Goal: Information Seeking & Learning: Learn about a topic

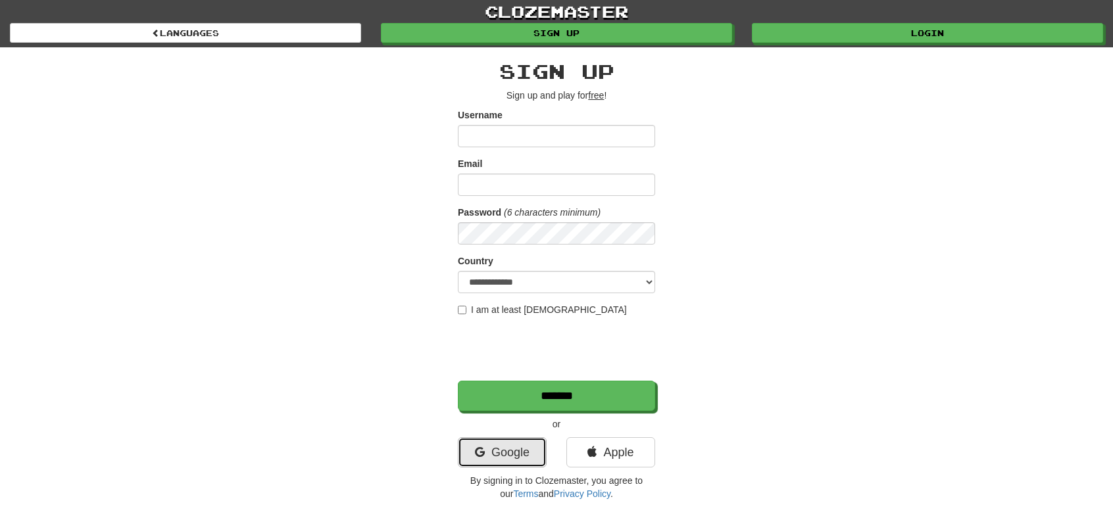
click at [496, 451] on link "Google" at bounding box center [502, 452] width 89 height 30
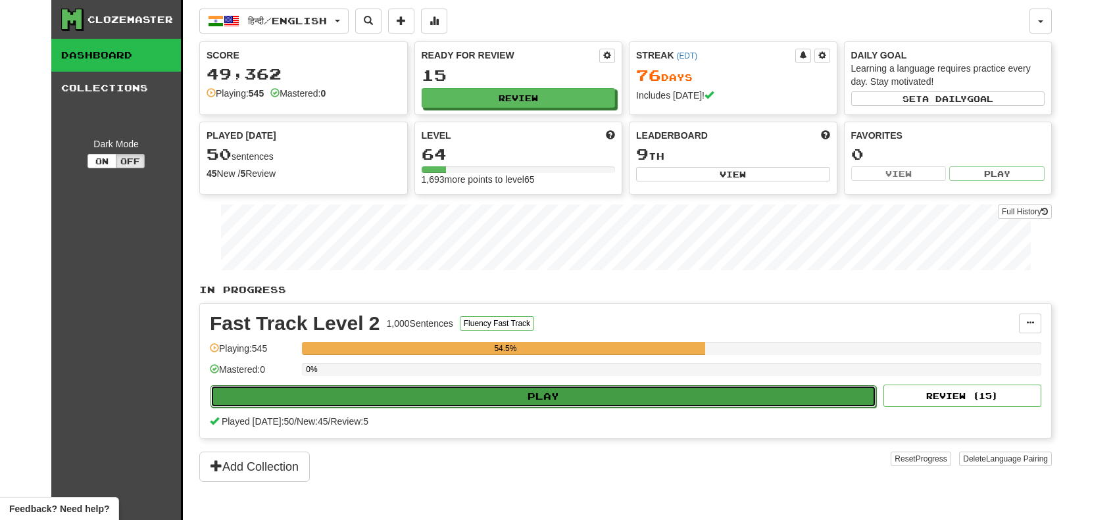
click at [481, 390] on button "Play" at bounding box center [543, 396] width 666 height 22
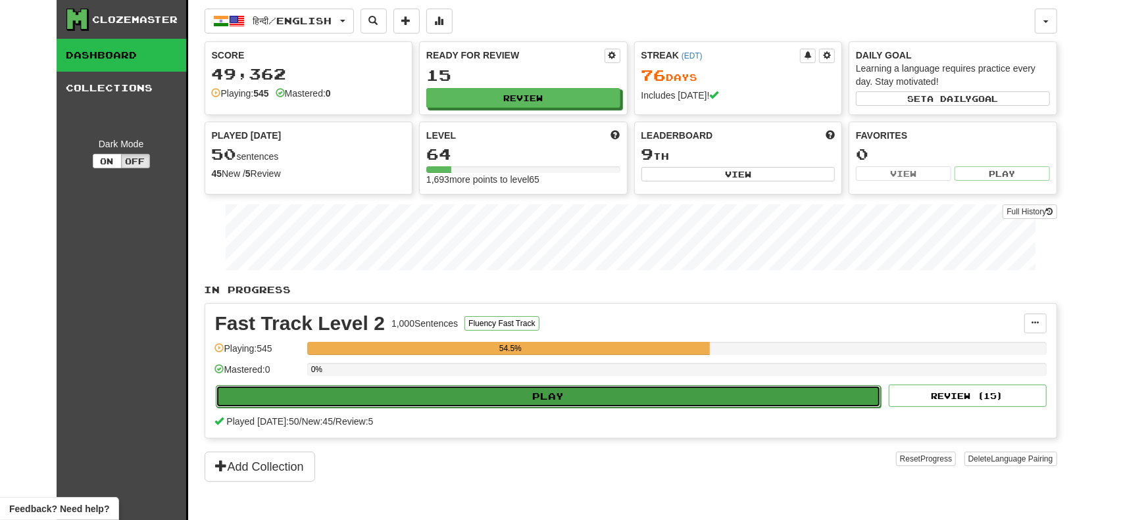
select select "**"
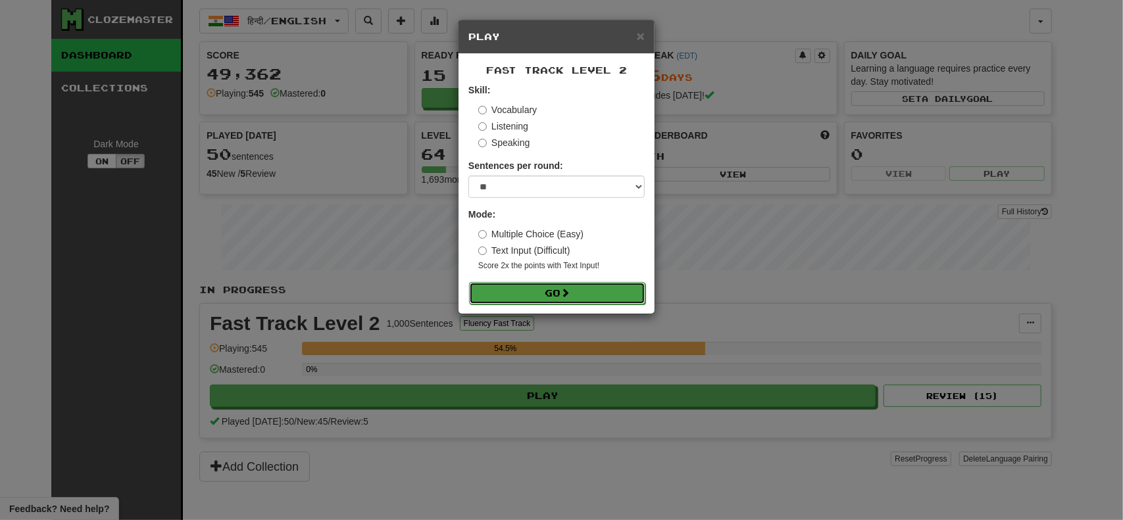
click at [564, 293] on span at bounding box center [564, 292] width 9 height 9
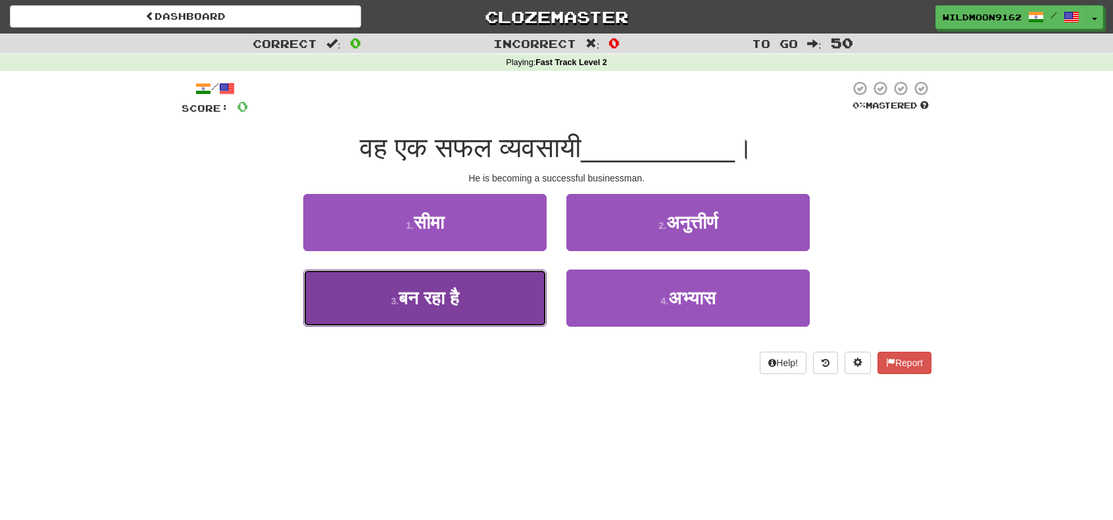
click at [428, 309] on button "3 . बन रहा है" at bounding box center [424, 298] width 243 height 57
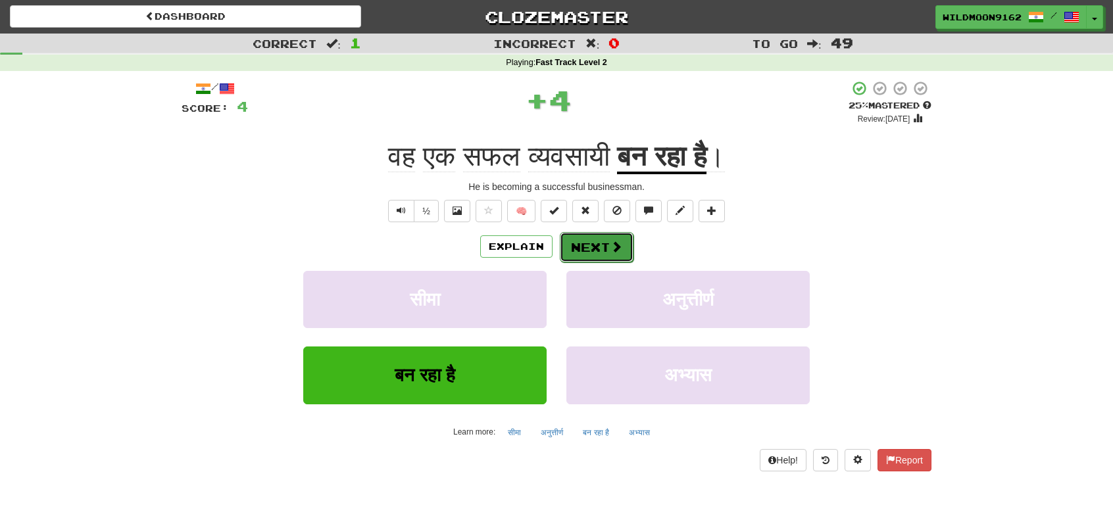
click at [605, 237] on button "Next" at bounding box center [597, 247] width 74 height 30
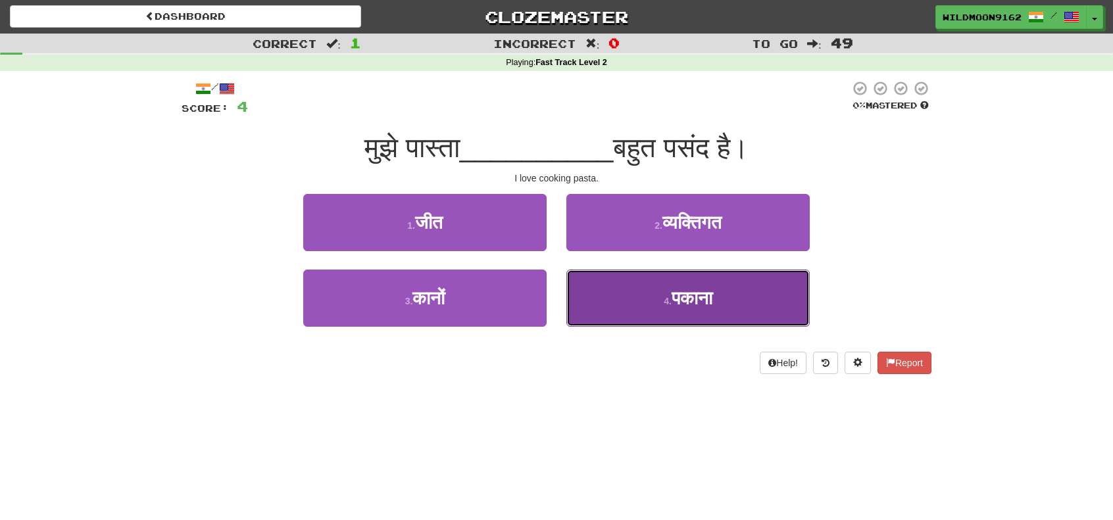
click at [692, 302] on span "पकाना" at bounding box center [692, 298] width 41 height 20
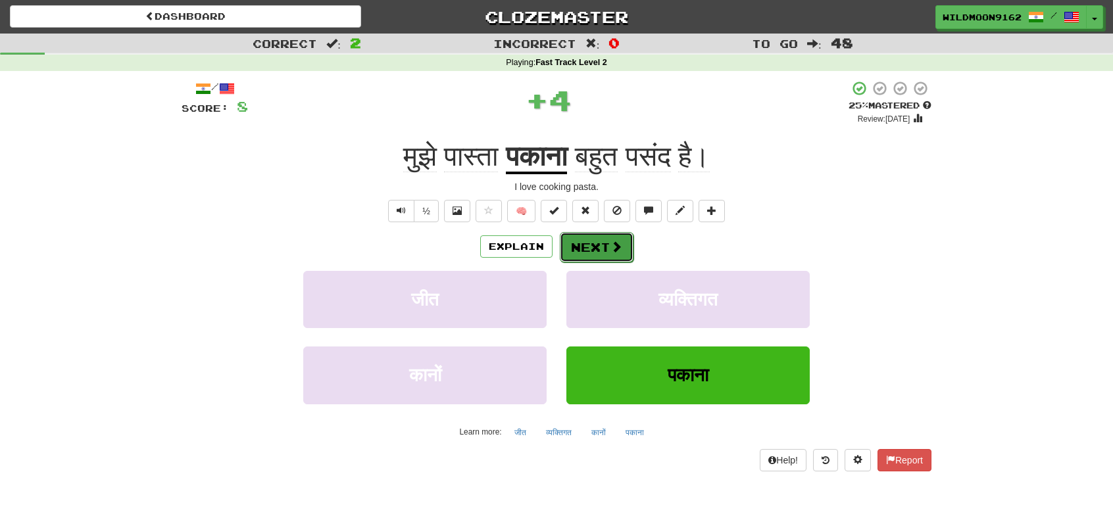
click at [610, 247] on span at bounding box center [616, 247] width 12 height 12
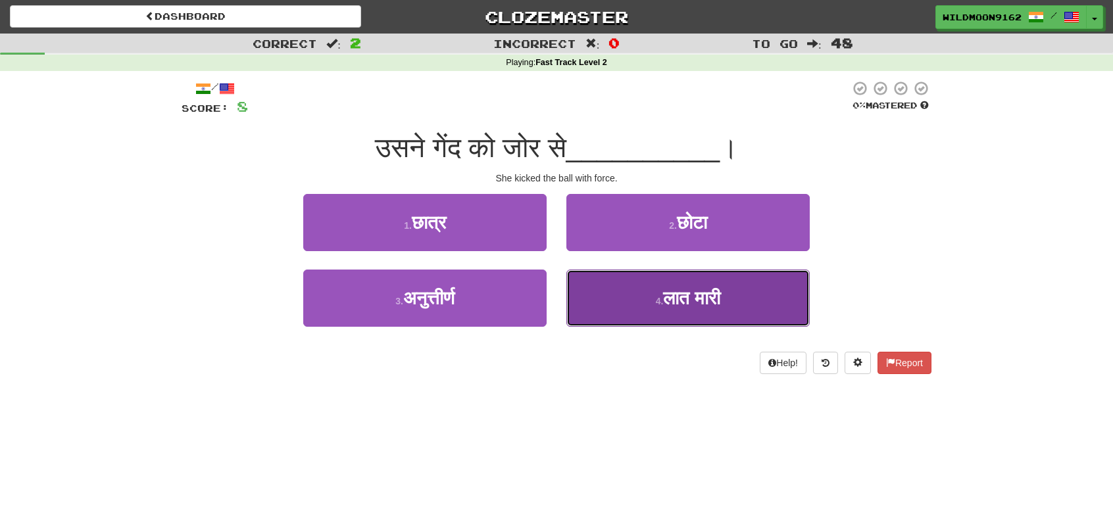
click at [625, 299] on button "4 . लात मारी" at bounding box center [687, 298] width 243 height 57
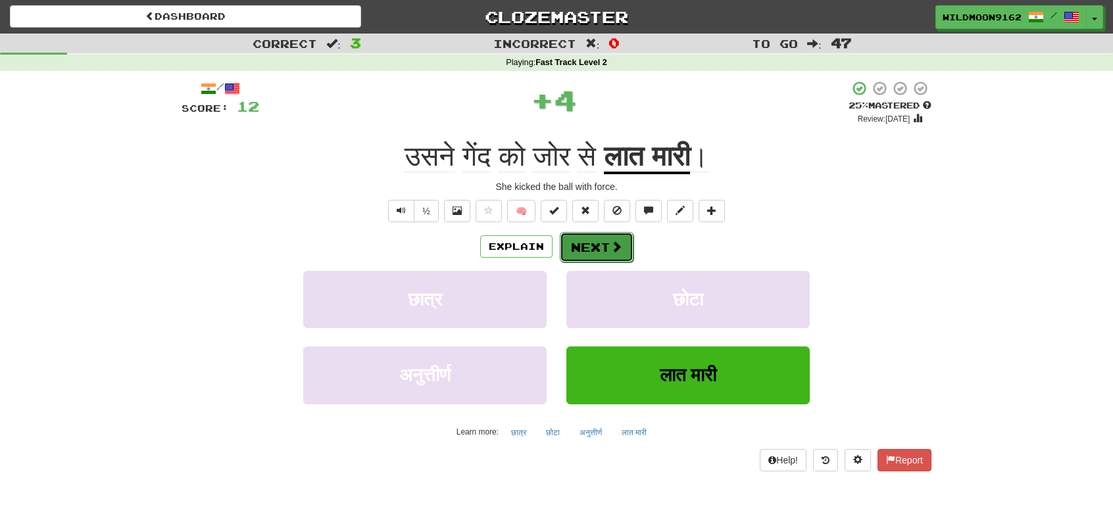
click at [589, 249] on button "Next" at bounding box center [597, 247] width 74 height 30
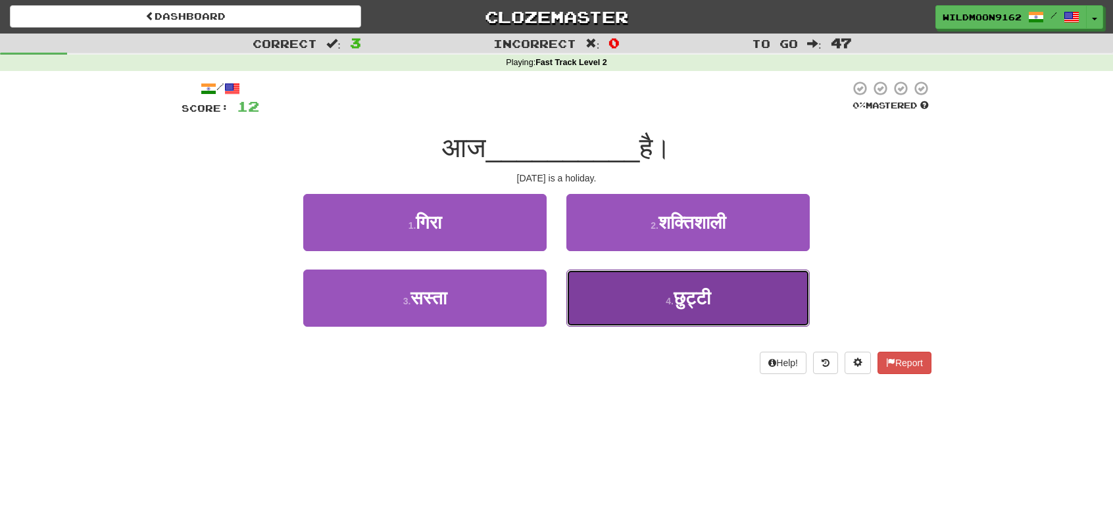
click at [651, 308] on button "4 . छुट्टी" at bounding box center [687, 298] width 243 height 57
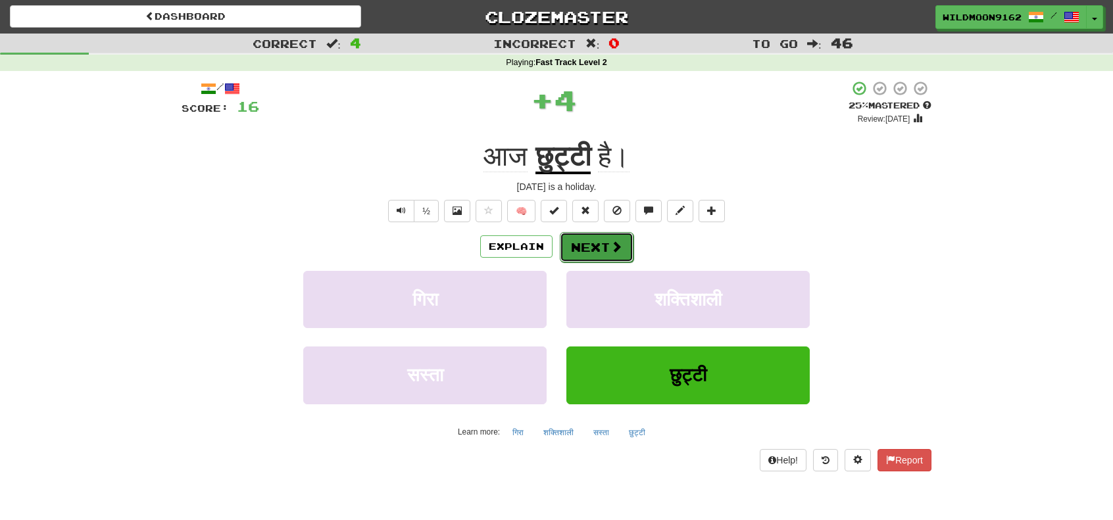
click at [604, 247] on button "Next" at bounding box center [597, 247] width 74 height 30
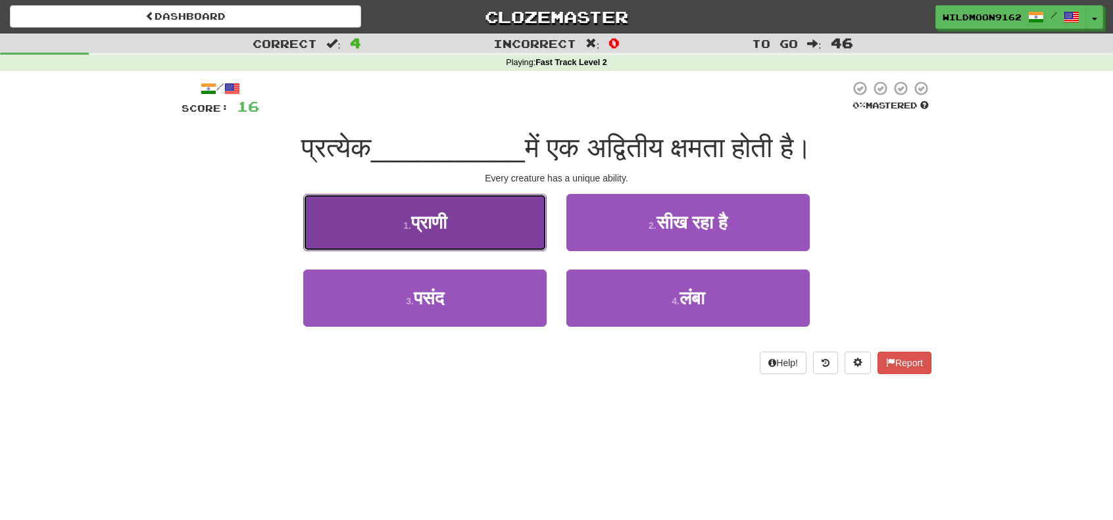
click at [453, 232] on button "1 . प्राणी" at bounding box center [424, 222] width 243 height 57
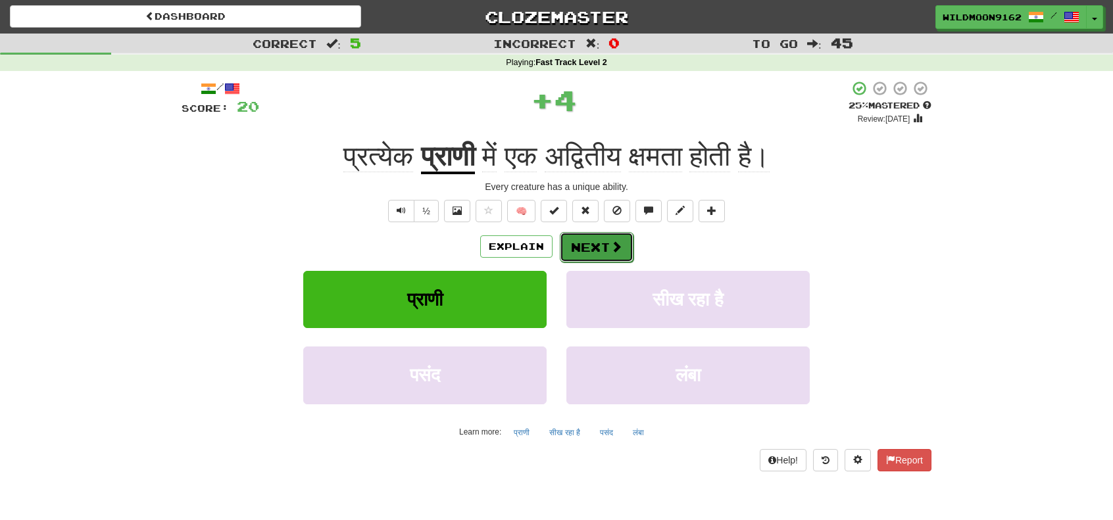
click at [593, 241] on button "Next" at bounding box center [597, 247] width 74 height 30
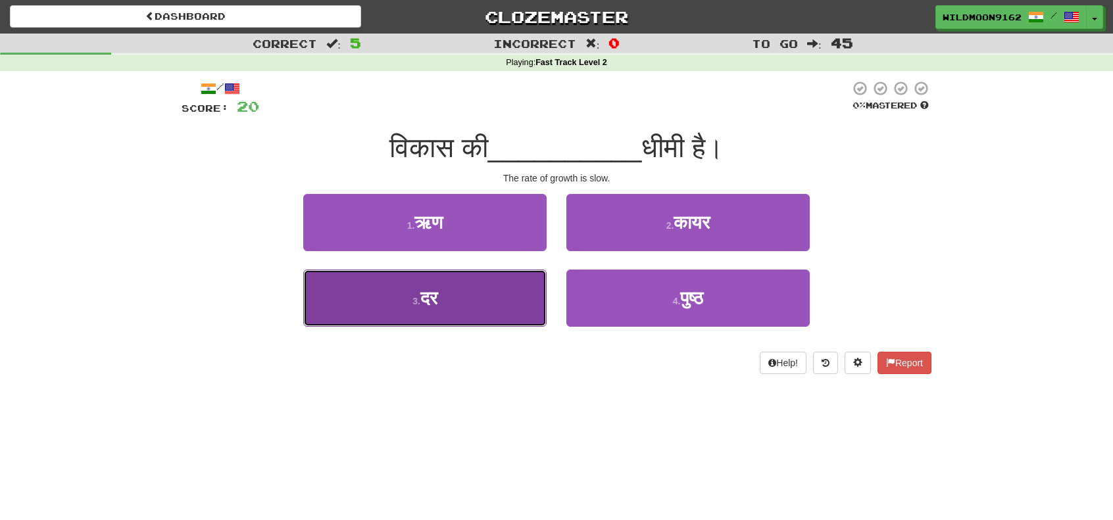
click at [438, 309] on button "3 . दर" at bounding box center [424, 298] width 243 height 57
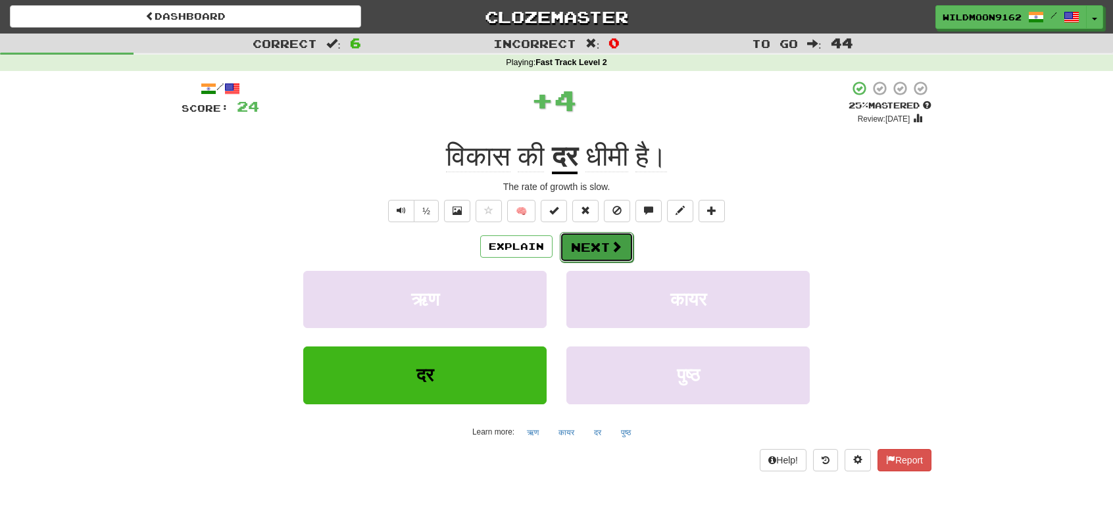
click at [606, 243] on button "Next" at bounding box center [597, 247] width 74 height 30
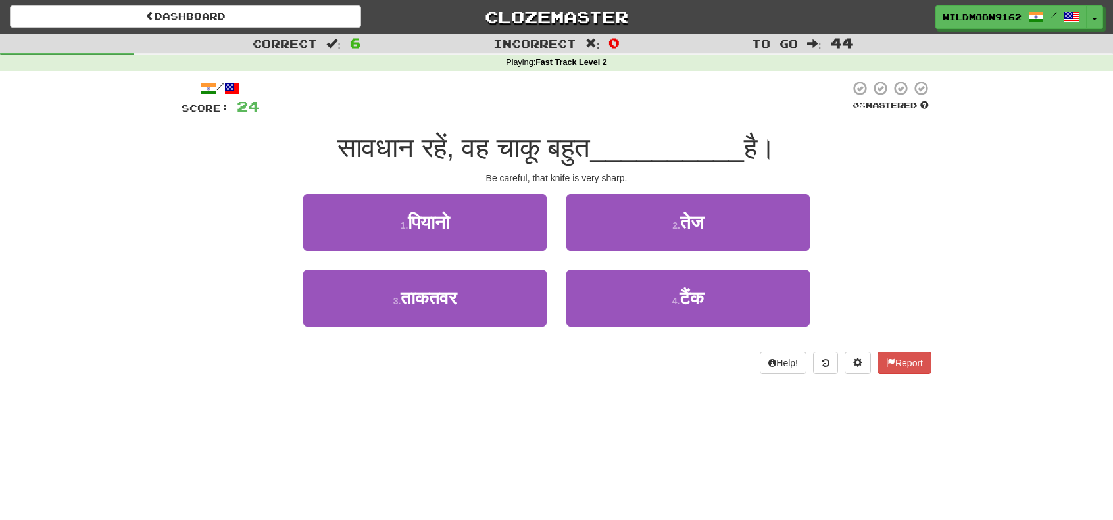
drag, startPoint x: 620, startPoint y: 416, endPoint x: 639, endPoint y: 372, distance: 48.9
click at [623, 416] on div "Dashboard Clozemaster WildMoon9162 / Toggle Dropdown Dashboard Leaderboard Acti…" at bounding box center [556, 260] width 1113 height 520
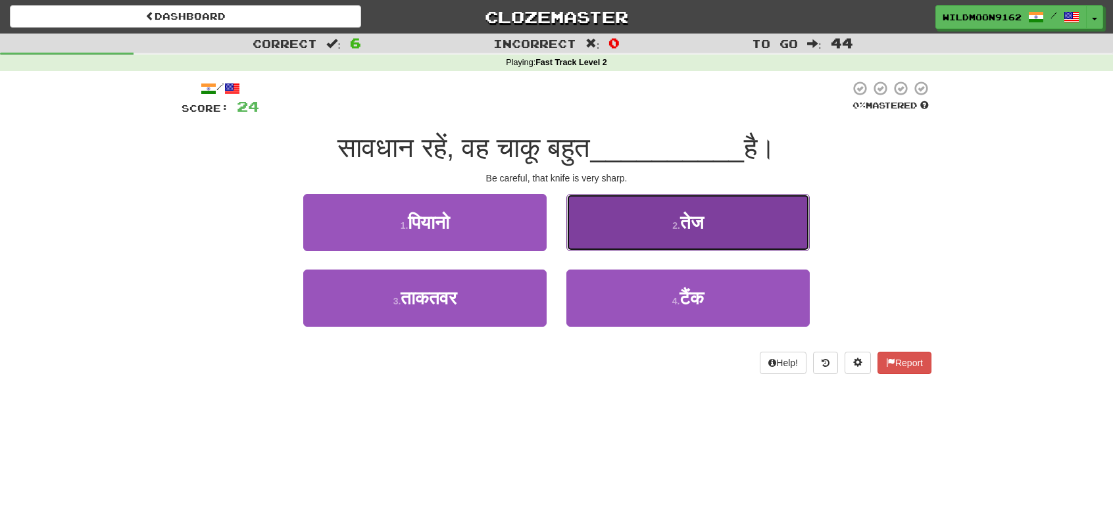
click at [704, 230] on span "तेज" at bounding box center [692, 222] width 24 height 20
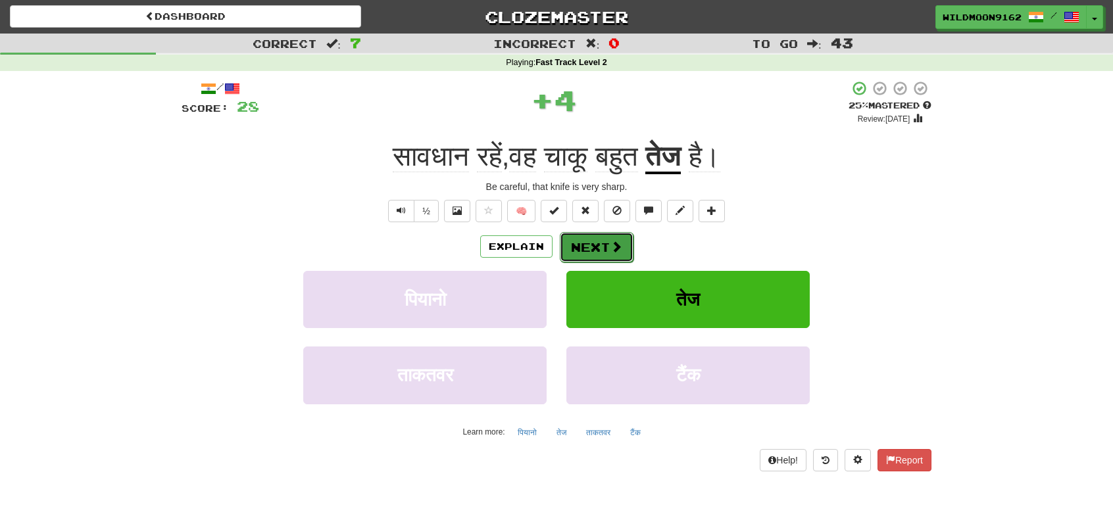
click at [614, 254] on button "Next" at bounding box center [597, 247] width 74 height 30
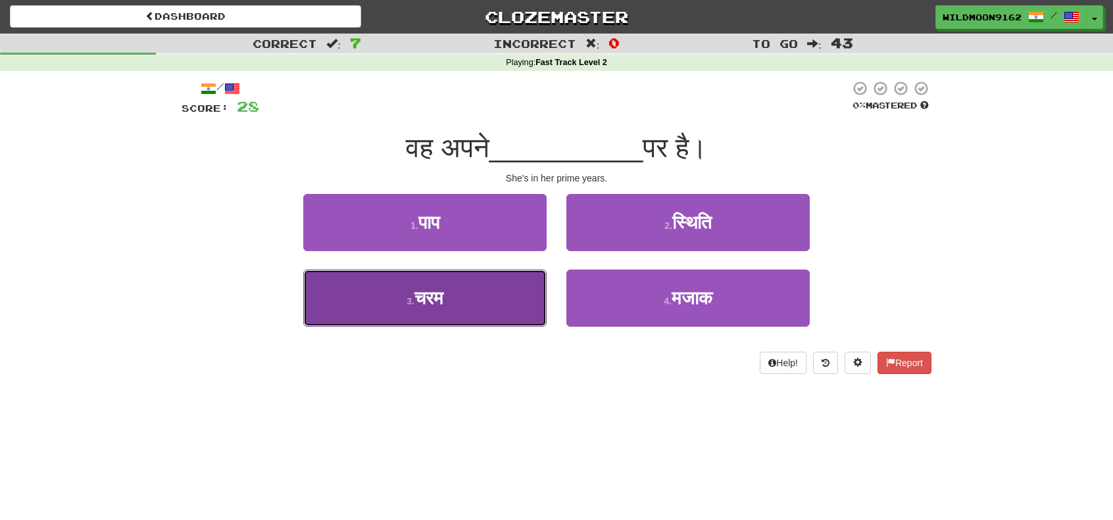
click at [432, 300] on span "चरम" at bounding box center [428, 298] width 29 height 20
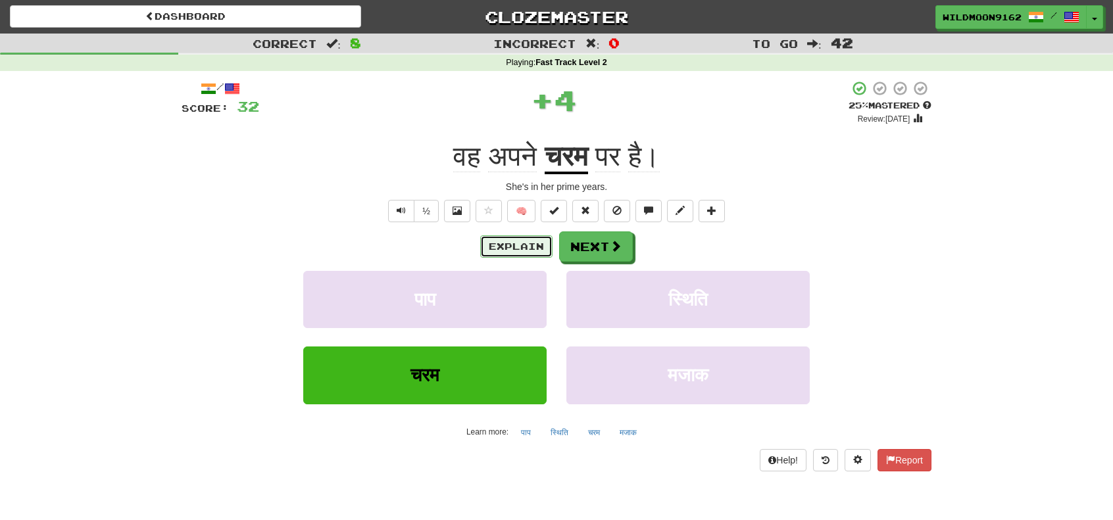
click at [503, 243] on button "Explain" at bounding box center [516, 246] width 72 height 22
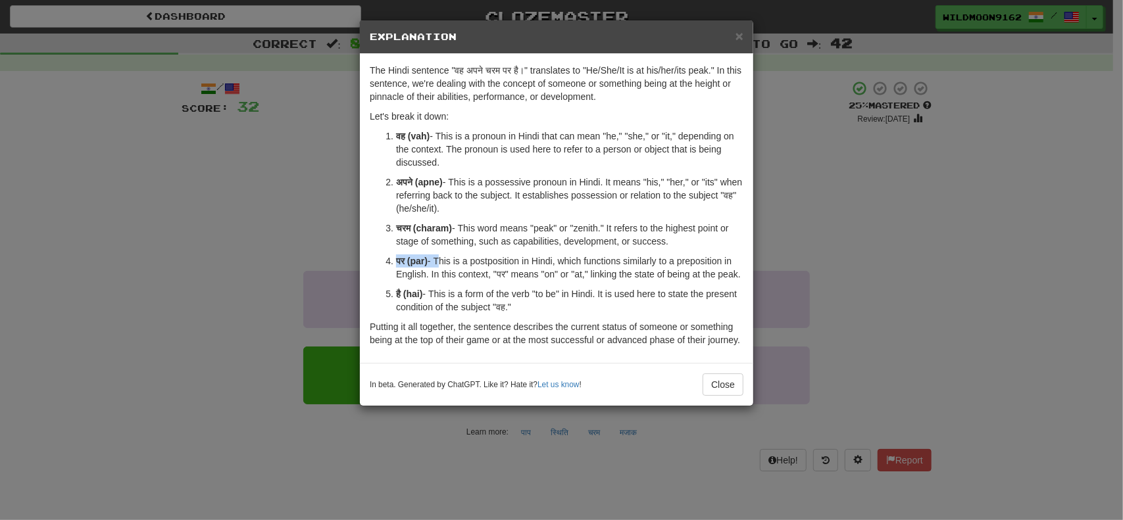
drag, startPoint x: 396, startPoint y: 261, endPoint x: 439, endPoint y: 259, distance: 43.5
click at [439, 259] on p "पर (par) - This is a postposition in Hindi, which functions similarly to a prep…" at bounding box center [569, 268] width 347 height 26
drag, startPoint x: 495, startPoint y: 270, endPoint x: 584, endPoint y: 273, distance: 89.5
click at [584, 273] on p "पर (par) - This is a postposition in Hindi, which functions similarly to a prep…" at bounding box center [569, 268] width 347 height 26
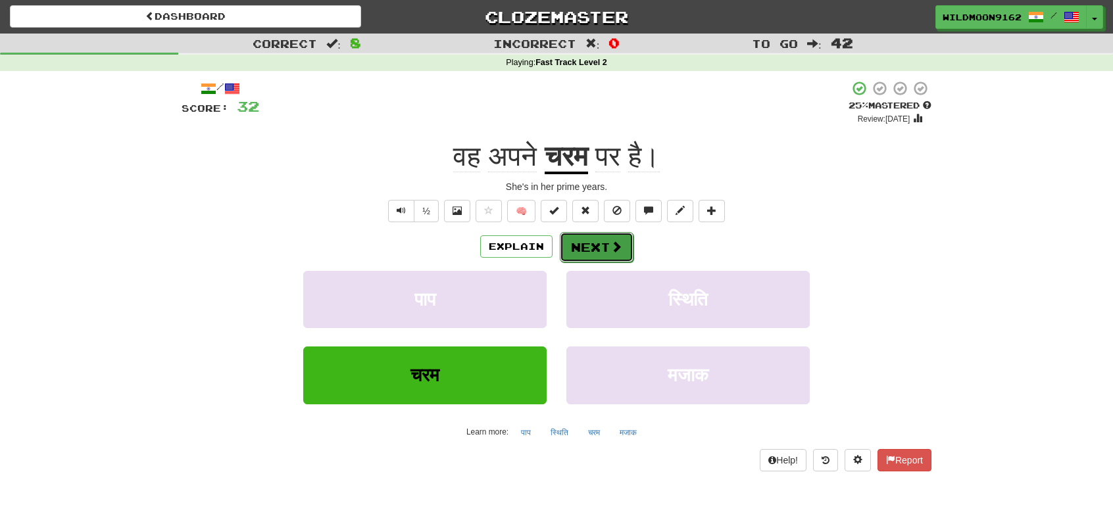
click at [585, 251] on button "Next" at bounding box center [597, 247] width 74 height 30
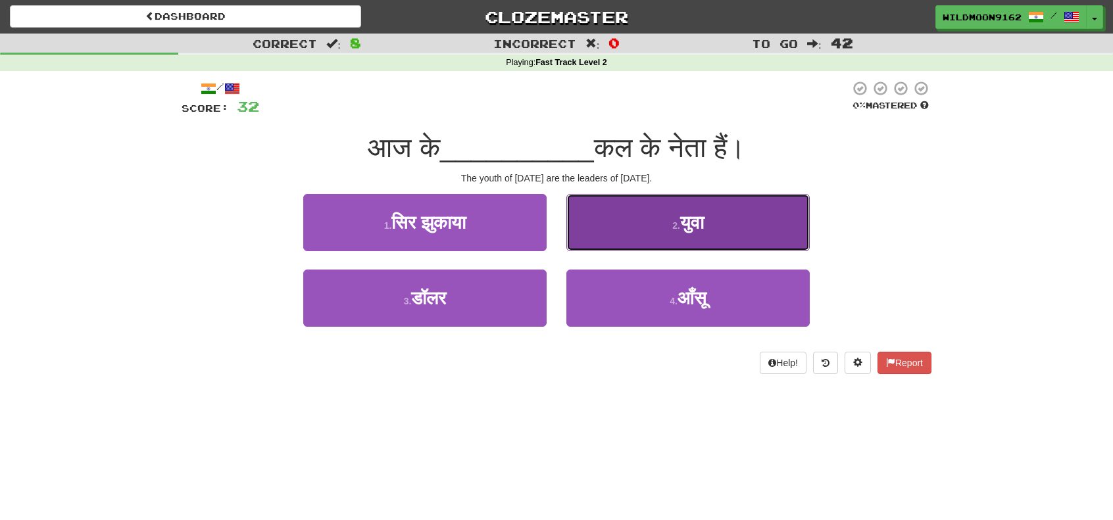
click at [702, 210] on button "2 . युवा" at bounding box center [687, 222] width 243 height 57
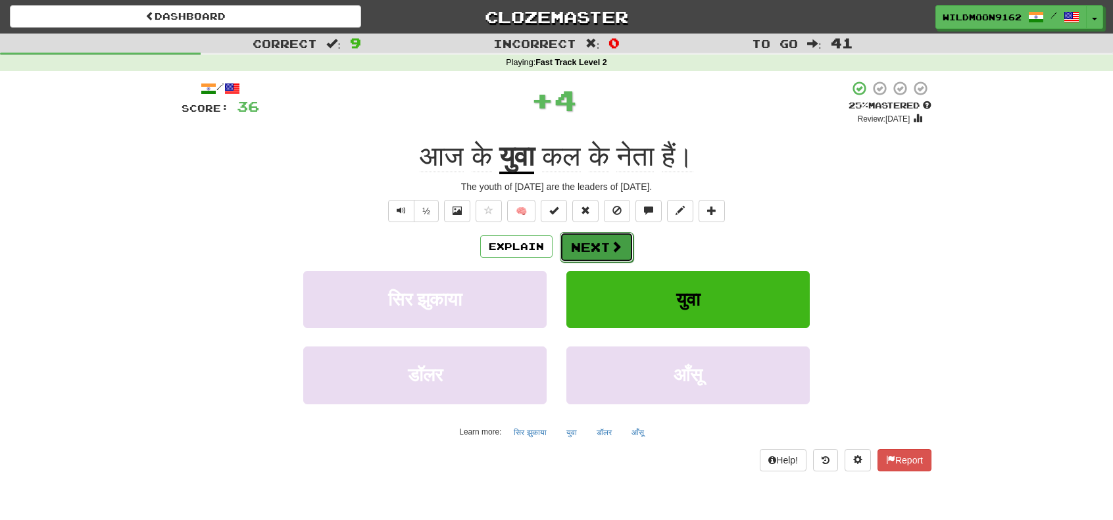
click at [608, 238] on button "Next" at bounding box center [597, 247] width 74 height 30
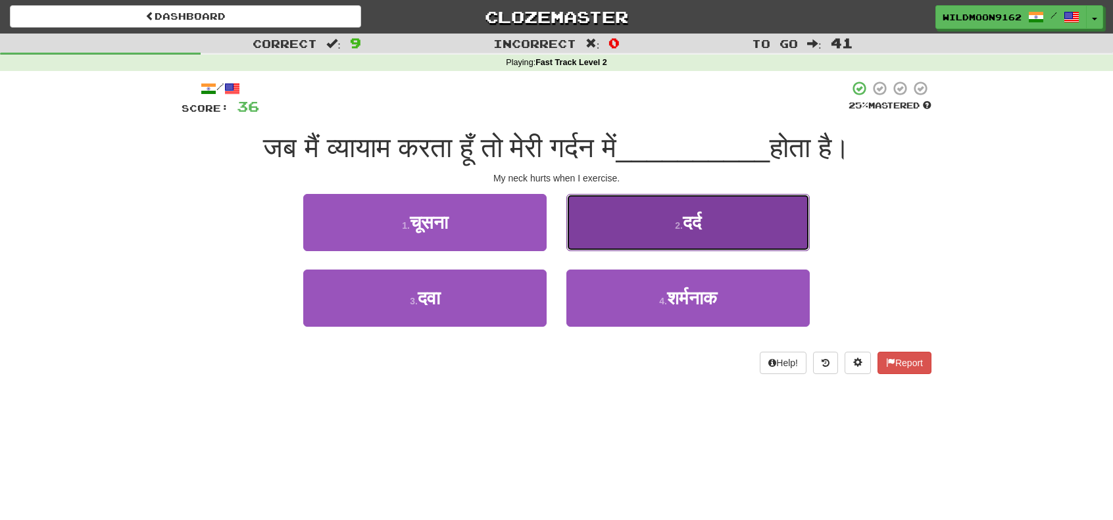
click at [656, 228] on button "2 . दर्द" at bounding box center [687, 222] width 243 height 57
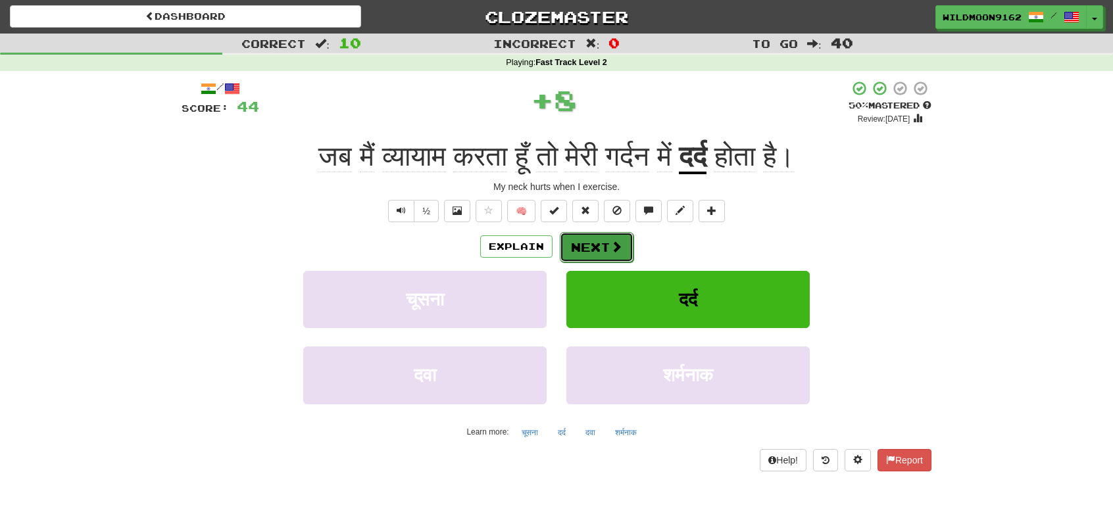
click at [593, 245] on button "Next" at bounding box center [597, 247] width 74 height 30
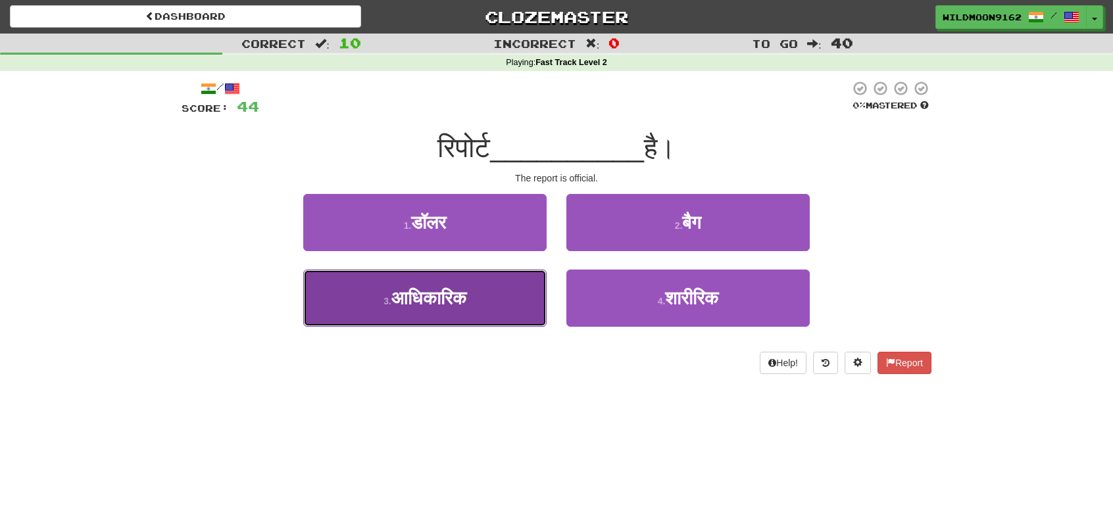
click at [432, 303] on span "आधिकारिक" at bounding box center [428, 298] width 75 height 20
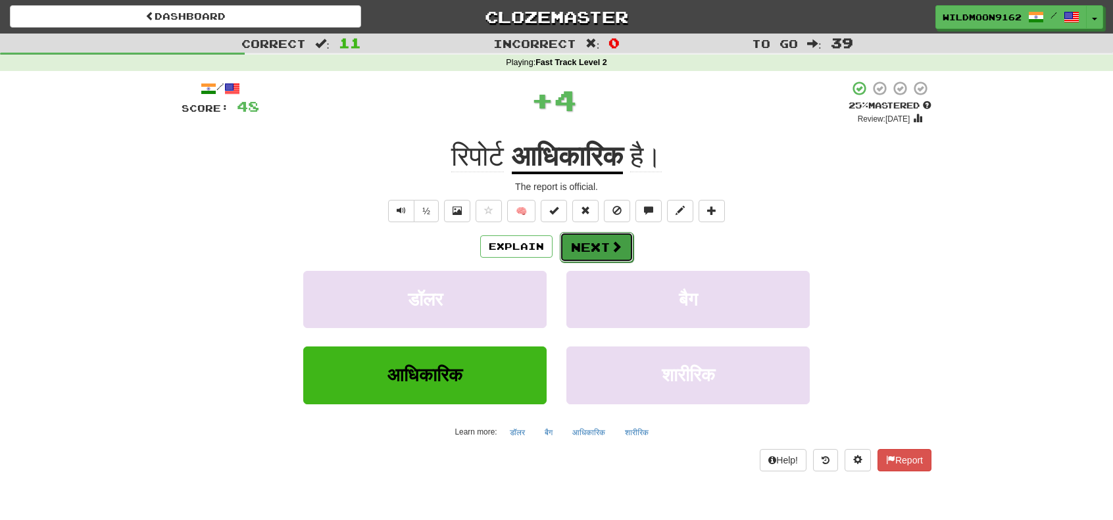
click at [585, 247] on button "Next" at bounding box center [597, 247] width 74 height 30
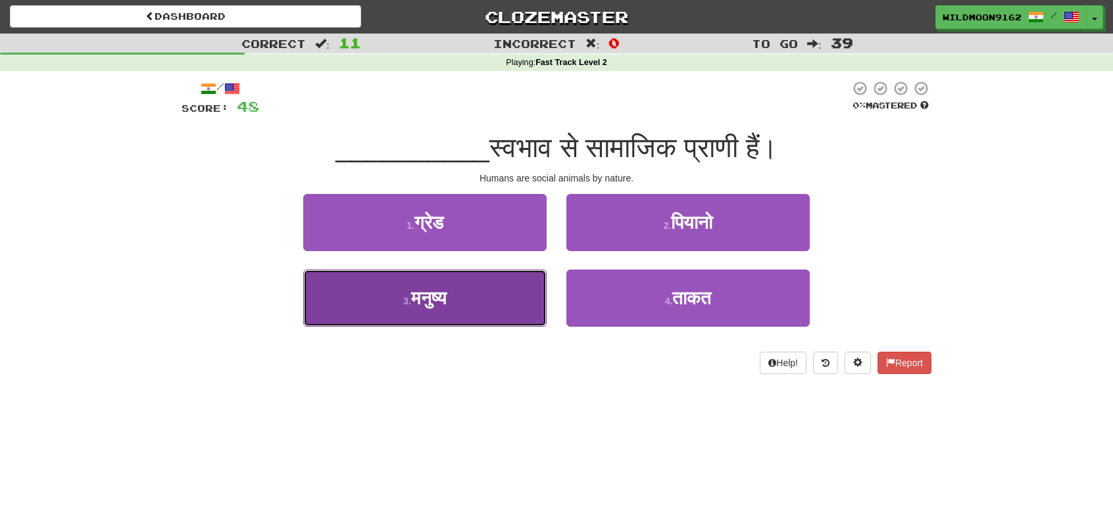
click at [496, 317] on button "3 . मनुष्य" at bounding box center [424, 298] width 243 height 57
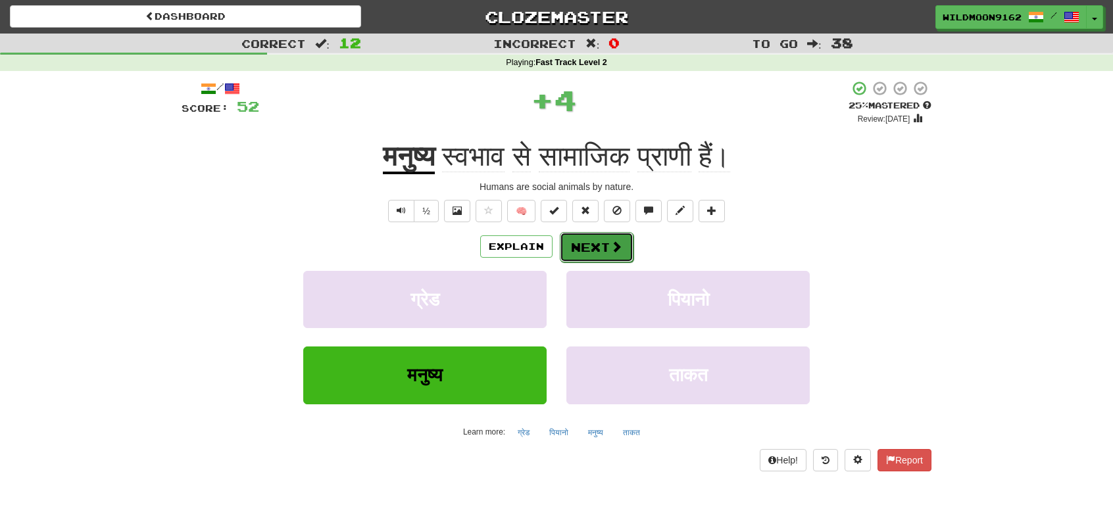
click at [596, 250] on button "Next" at bounding box center [597, 247] width 74 height 30
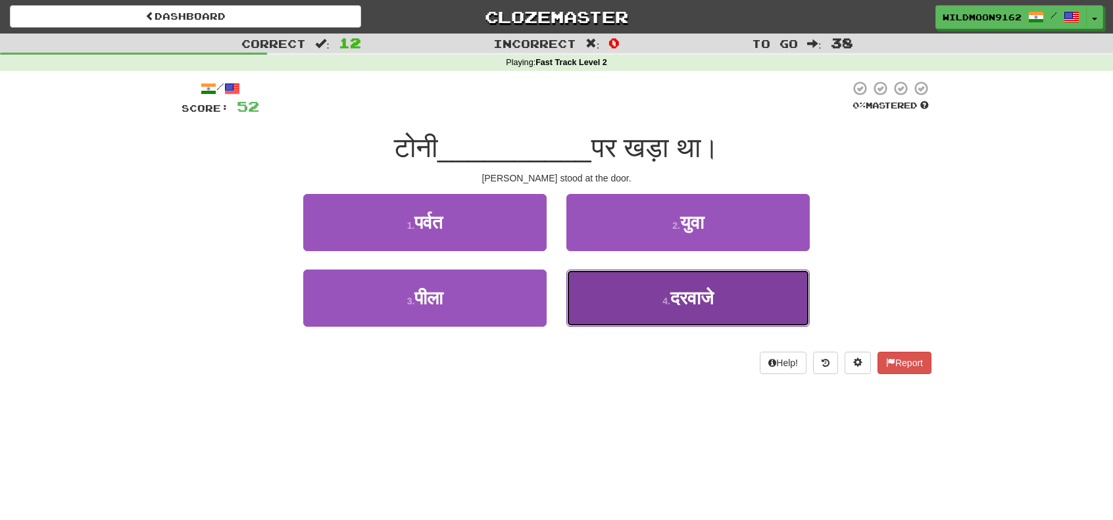
click at [662, 302] on small "4 ." at bounding box center [666, 301] width 8 height 11
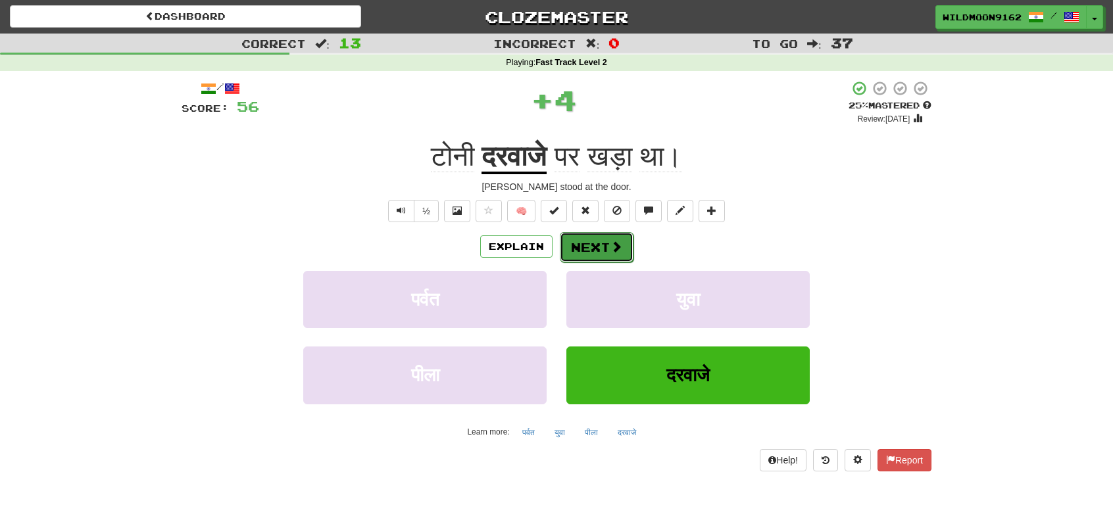
click at [589, 253] on button "Next" at bounding box center [597, 247] width 74 height 30
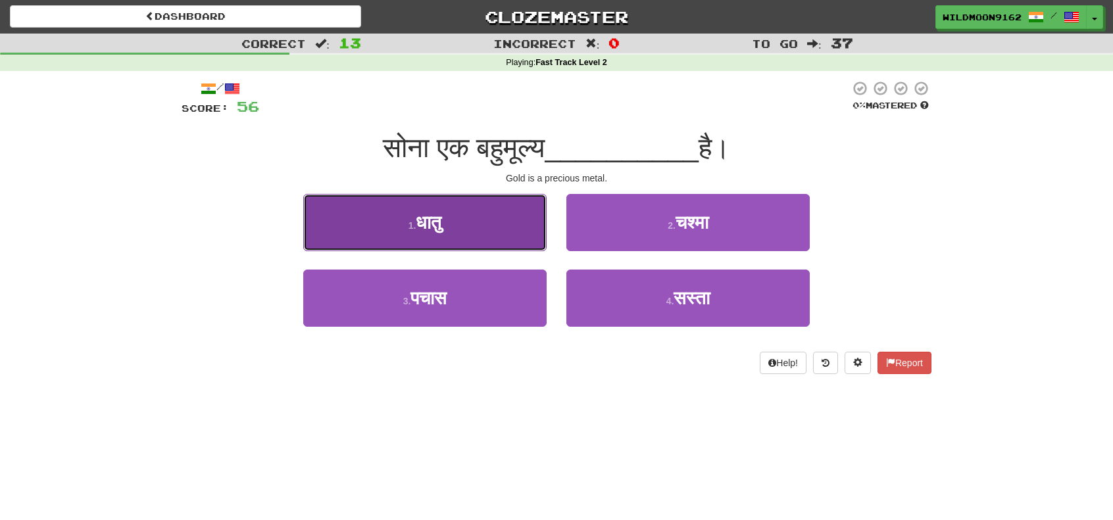
click at [468, 225] on button "1 . धातु" at bounding box center [424, 222] width 243 height 57
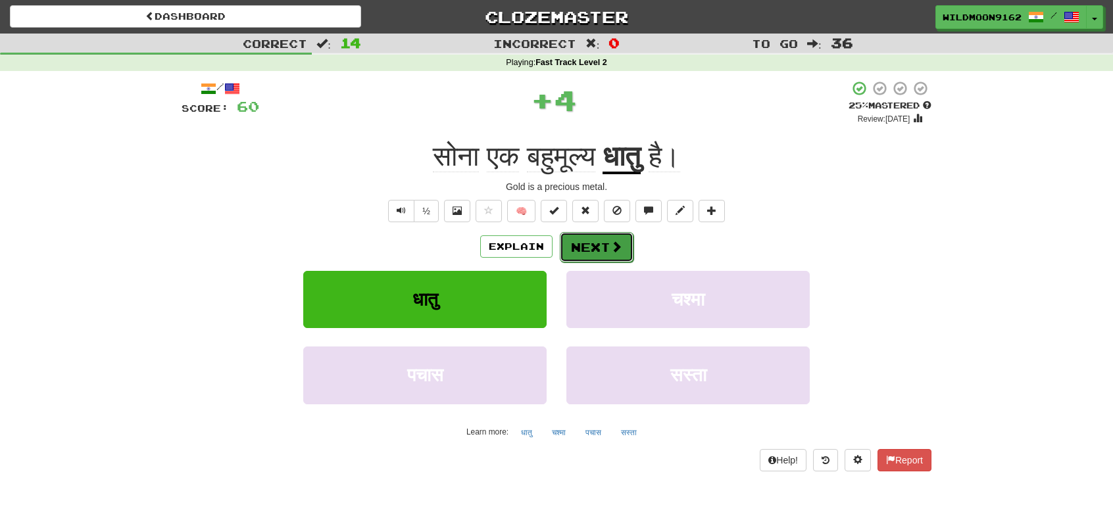
click at [574, 245] on button "Next" at bounding box center [597, 247] width 74 height 30
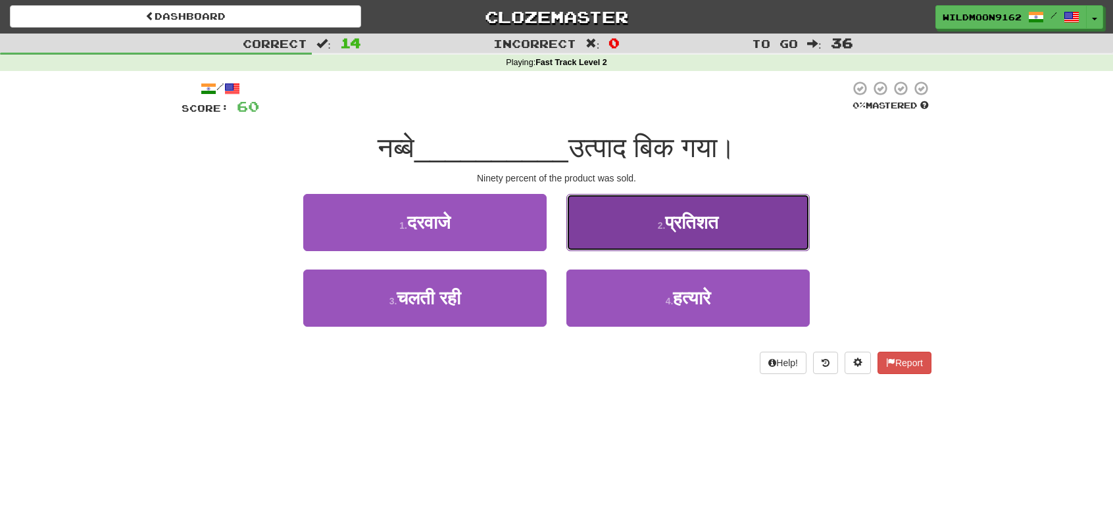
click at [653, 224] on button "2 . प्रतिशत" at bounding box center [687, 222] width 243 height 57
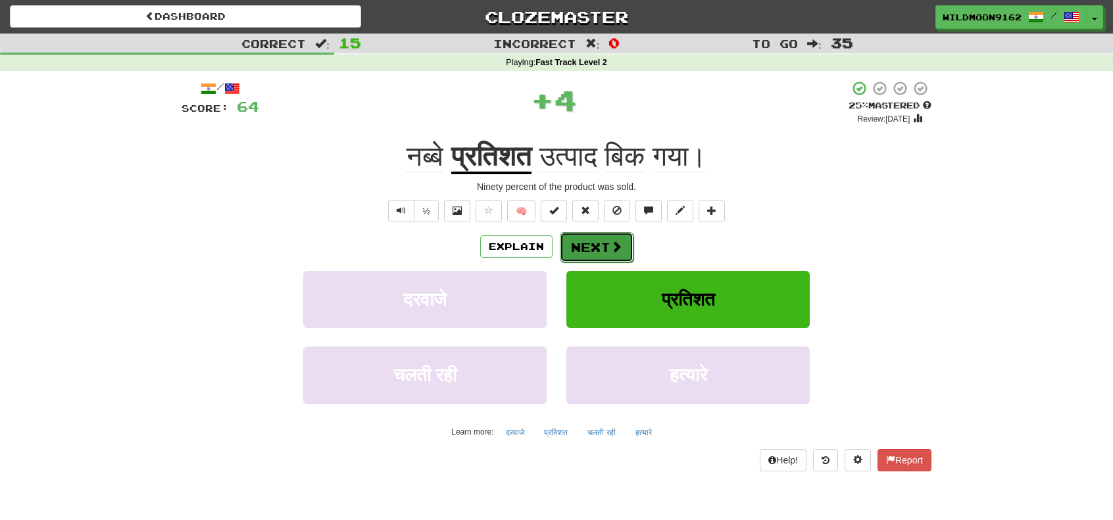
click at [608, 239] on button "Next" at bounding box center [597, 247] width 74 height 30
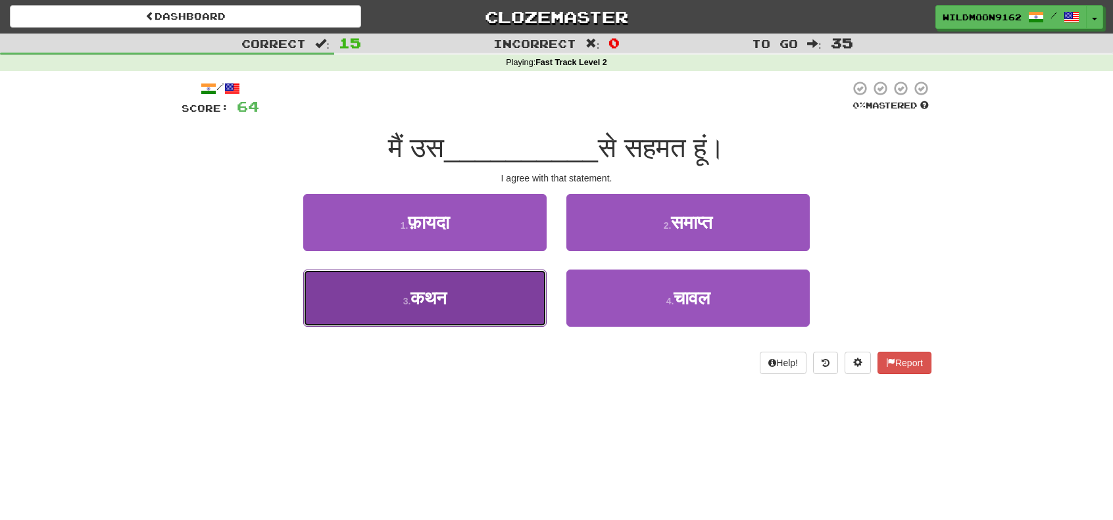
click at [482, 309] on button "3 . कथन" at bounding box center [424, 298] width 243 height 57
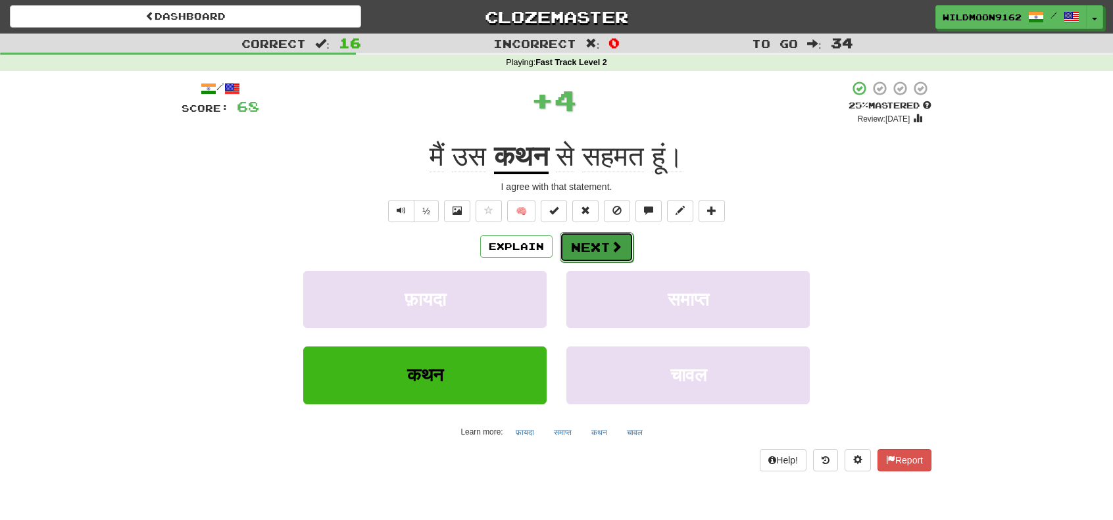
click at [599, 246] on button "Next" at bounding box center [597, 247] width 74 height 30
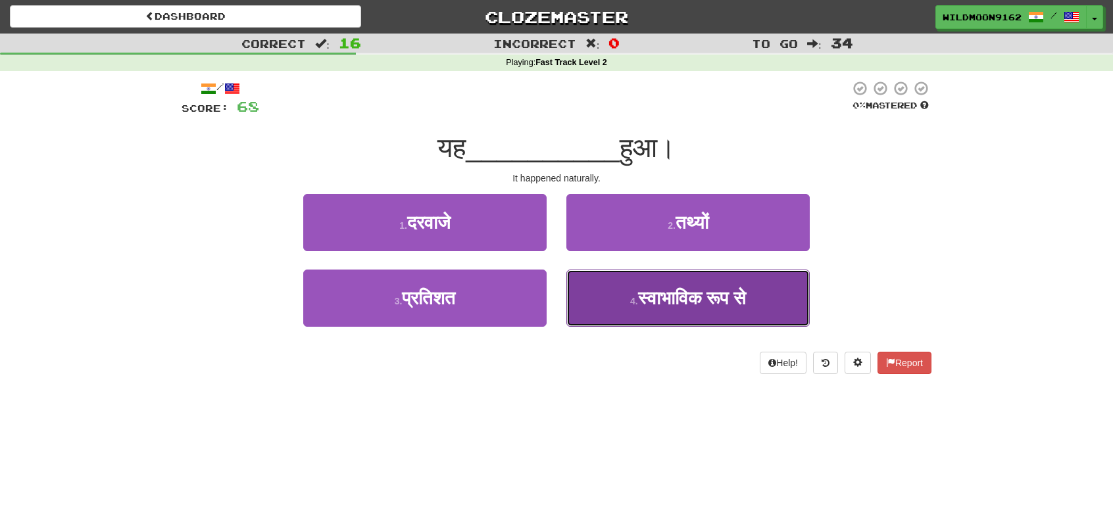
click at [680, 315] on button "4 . स्वाभाविक रूप से" at bounding box center [687, 298] width 243 height 57
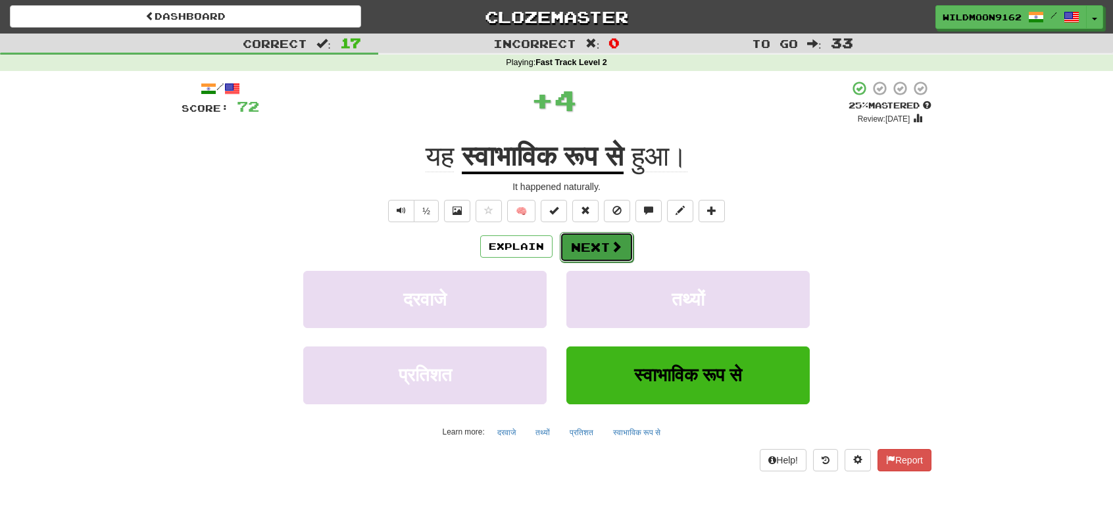
click at [606, 251] on button "Next" at bounding box center [597, 247] width 74 height 30
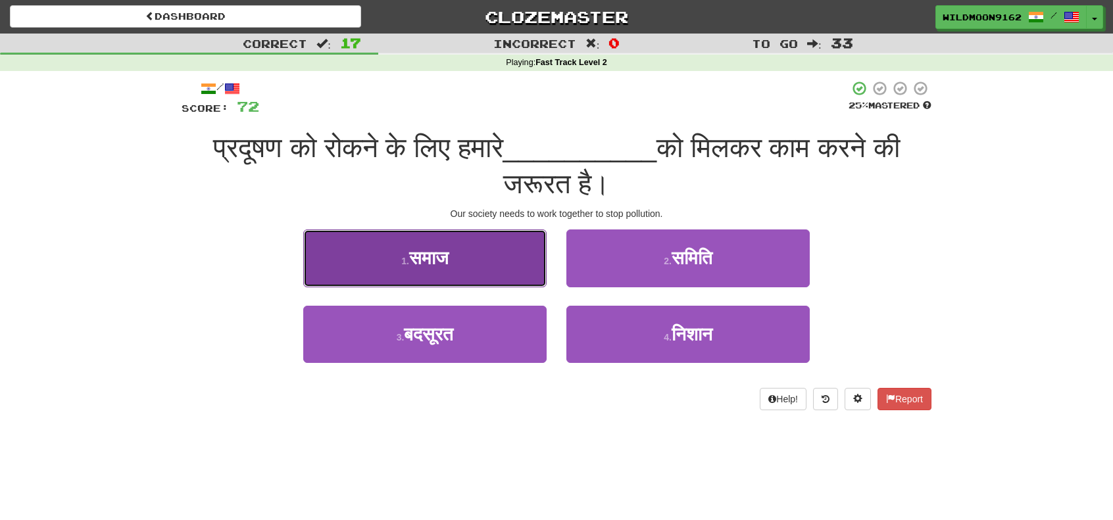
click at [510, 252] on button "1 . समाज" at bounding box center [424, 258] width 243 height 57
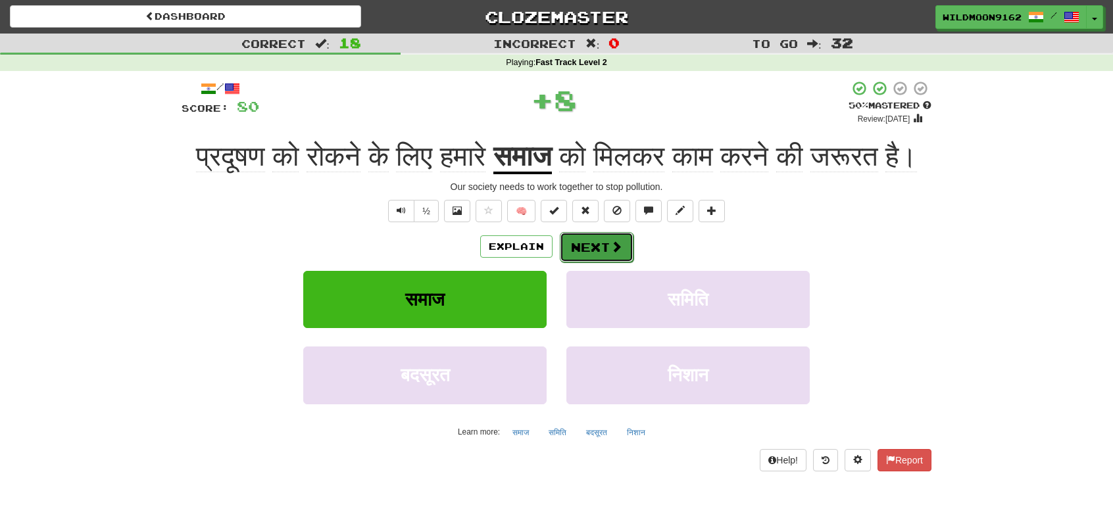
click at [599, 262] on button "Next" at bounding box center [597, 247] width 74 height 30
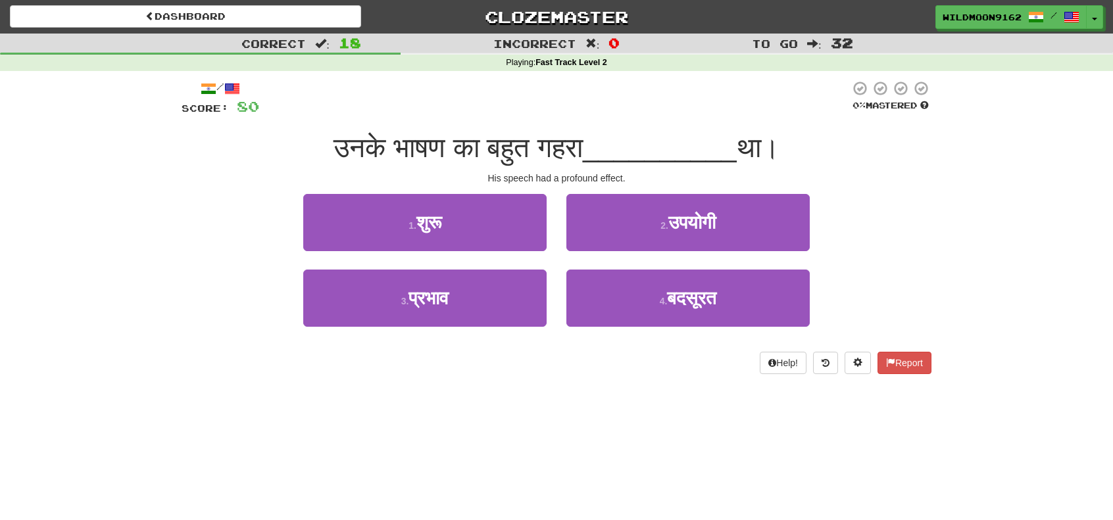
click at [102, 255] on div "Correct : 18 Incorrect : 0 To go : 32 Playing : Fast Track Level 2 / Score: 80 …" at bounding box center [556, 213] width 1113 height 359
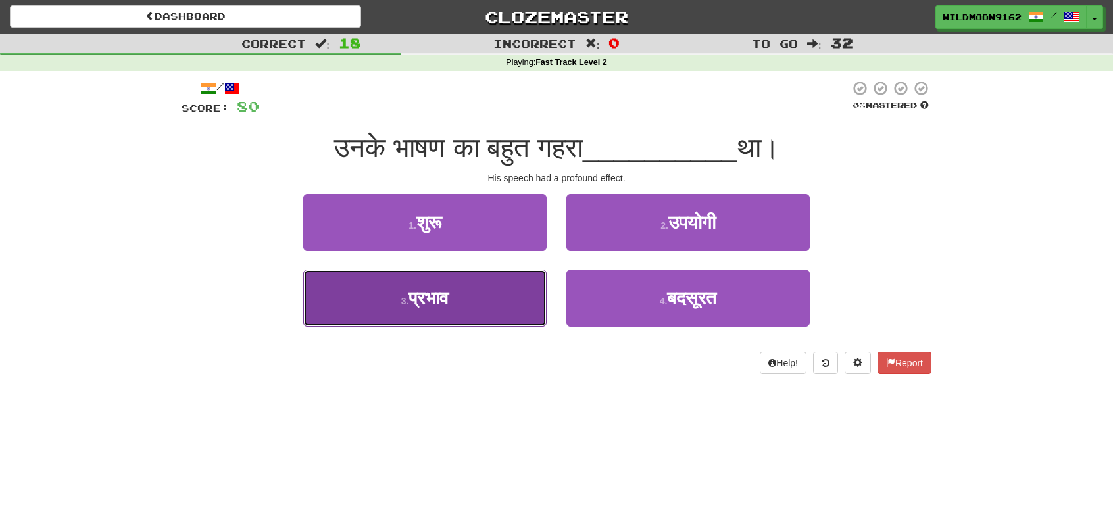
click at [466, 305] on button "3 . प्रभाव" at bounding box center [424, 298] width 243 height 57
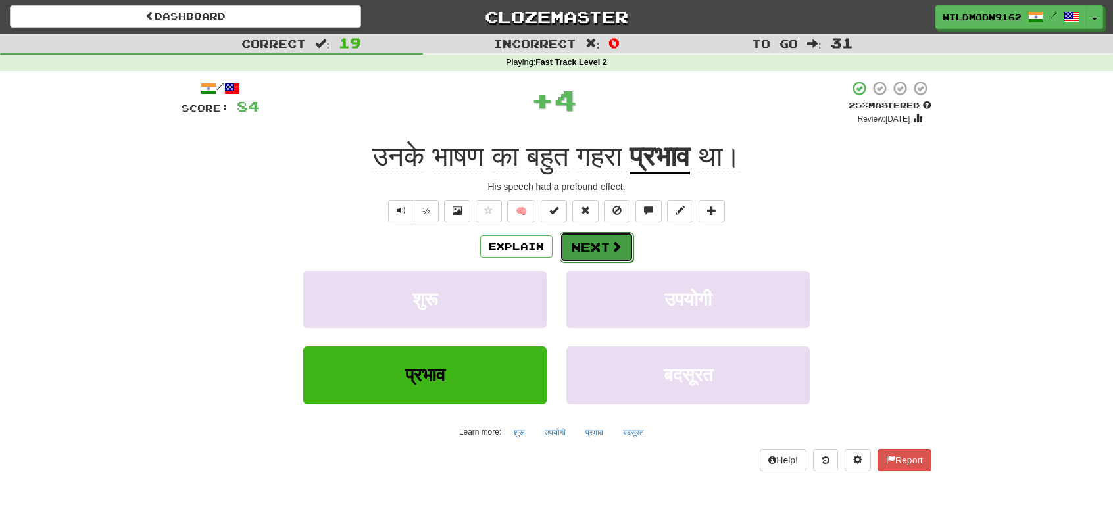
click at [583, 243] on button "Next" at bounding box center [597, 247] width 74 height 30
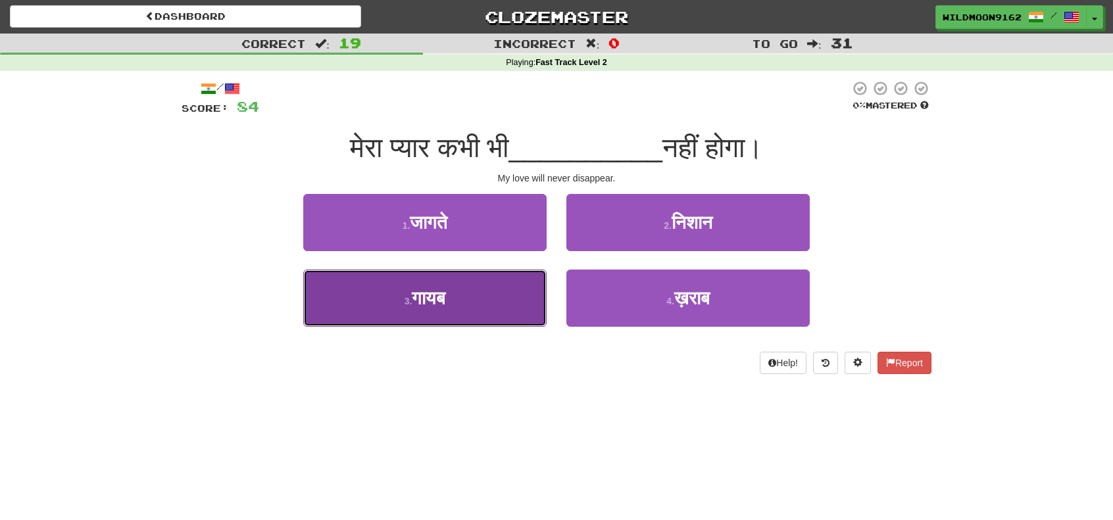
click at [445, 307] on span "गायब" at bounding box center [429, 298] width 34 height 20
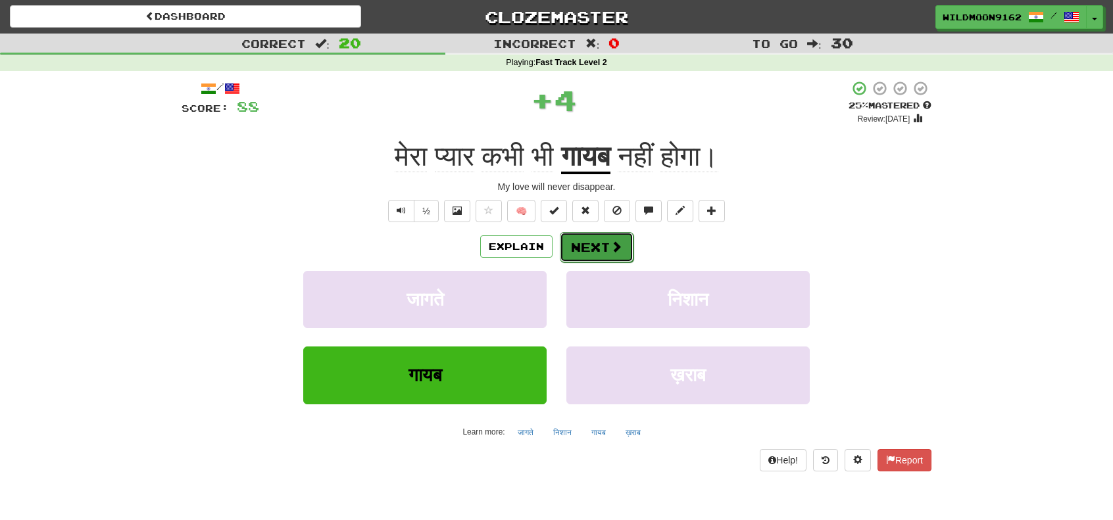
click at [571, 245] on button "Next" at bounding box center [597, 247] width 74 height 30
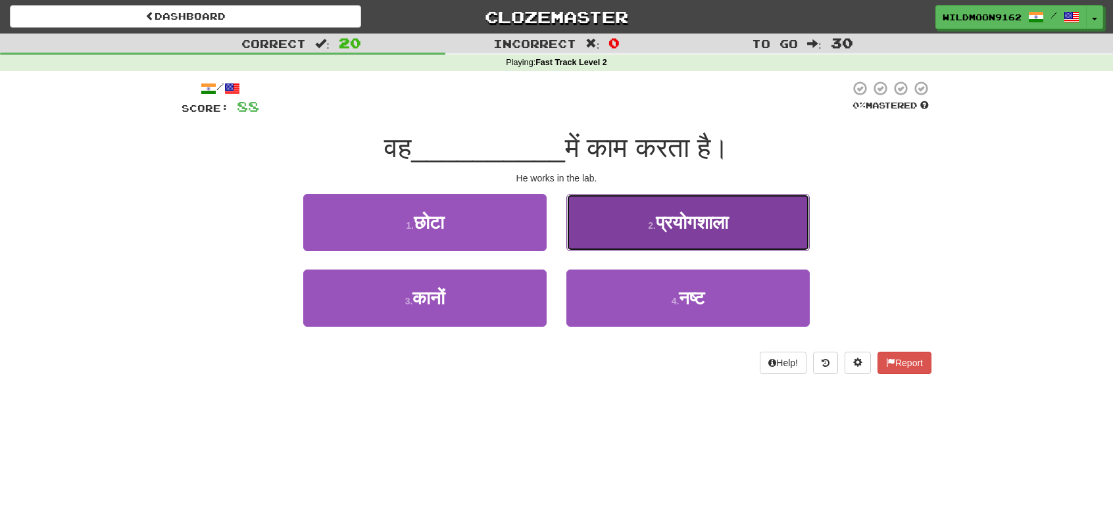
click at [638, 222] on button "2 . प्रयोगशाला" at bounding box center [687, 222] width 243 height 57
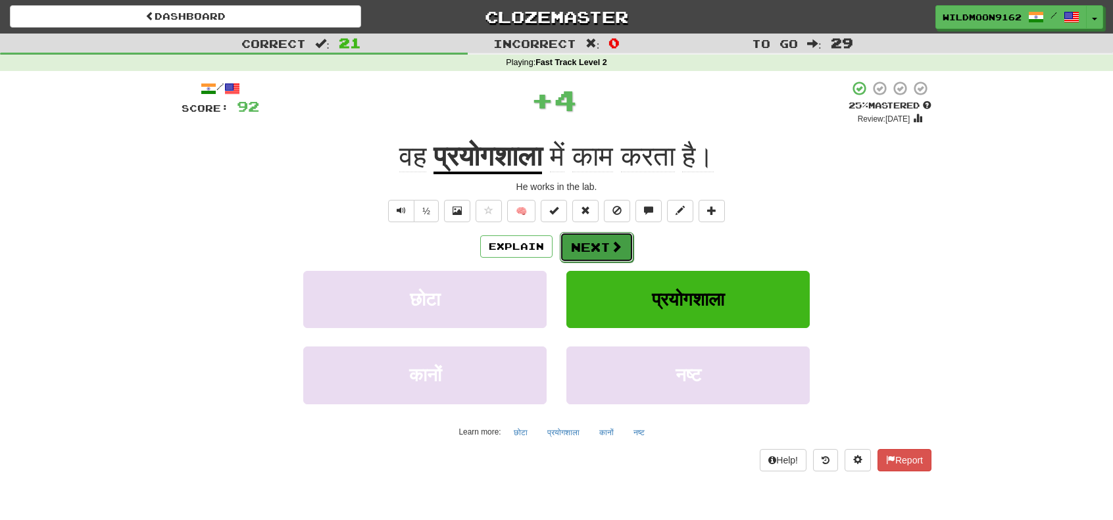
click at [608, 236] on button "Next" at bounding box center [597, 247] width 74 height 30
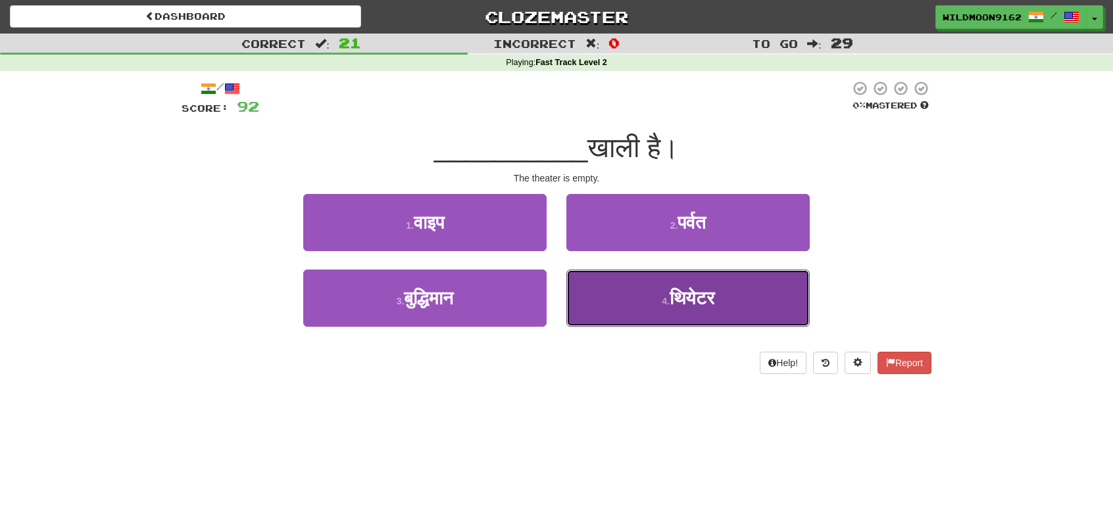
click at [665, 312] on button "4 . थियेटर" at bounding box center [687, 298] width 243 height 57
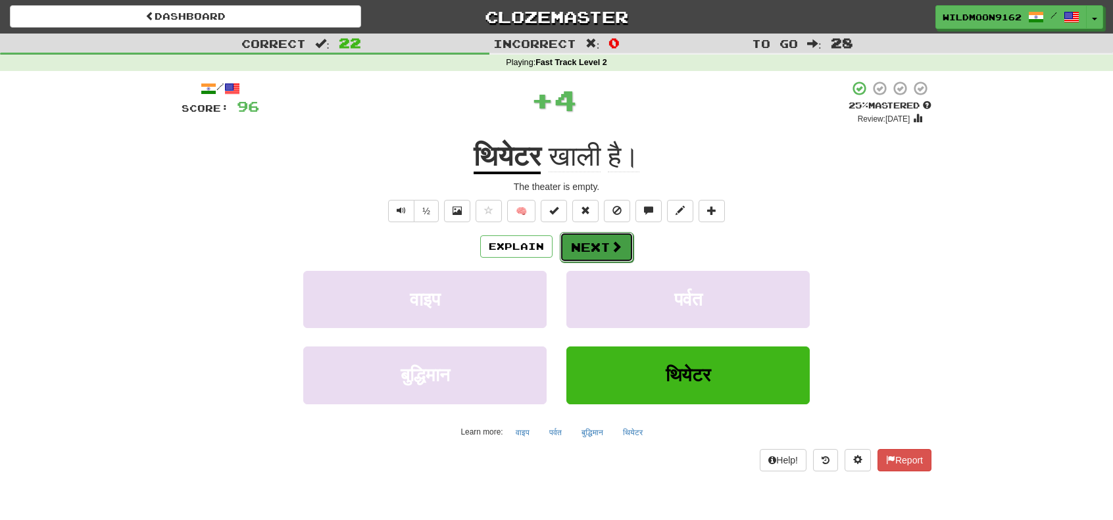
click at [593, 236] on button "Next" at bounding box center [597, 247] width 74 height 30
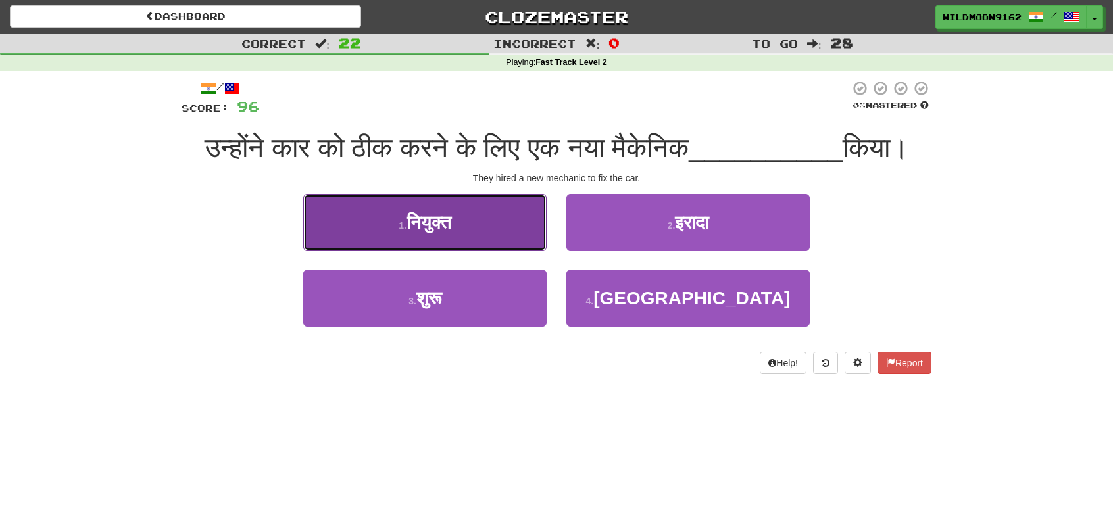
click at [484, 251] on button "1 . नियुक्त" at bounding box center [424, 222] width 243 height 57
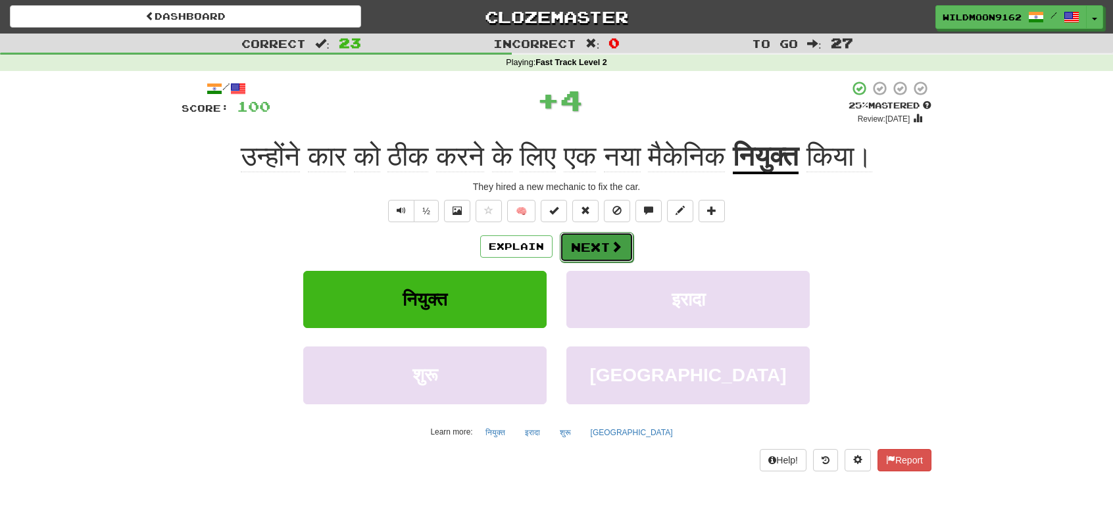
click at [616, 252] on span at bounding box center [616, 247] width 12 height 12
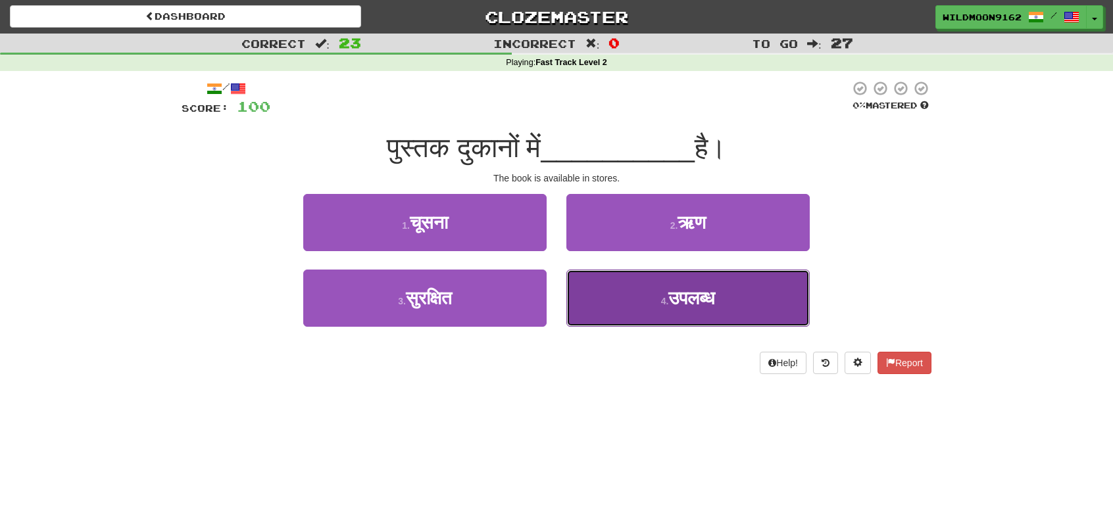
click at [699, 302] on span "उपलब्ध" at bounding box center [691, 298] width 47 height 20
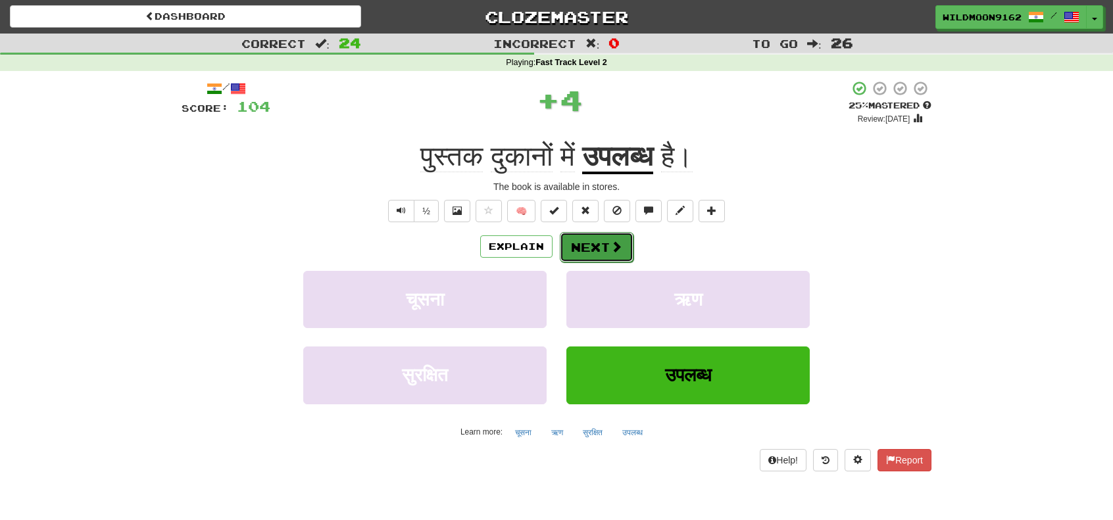
click at [608, 252] on button "Next" at bounding box center [597, 247] width 74 height 30
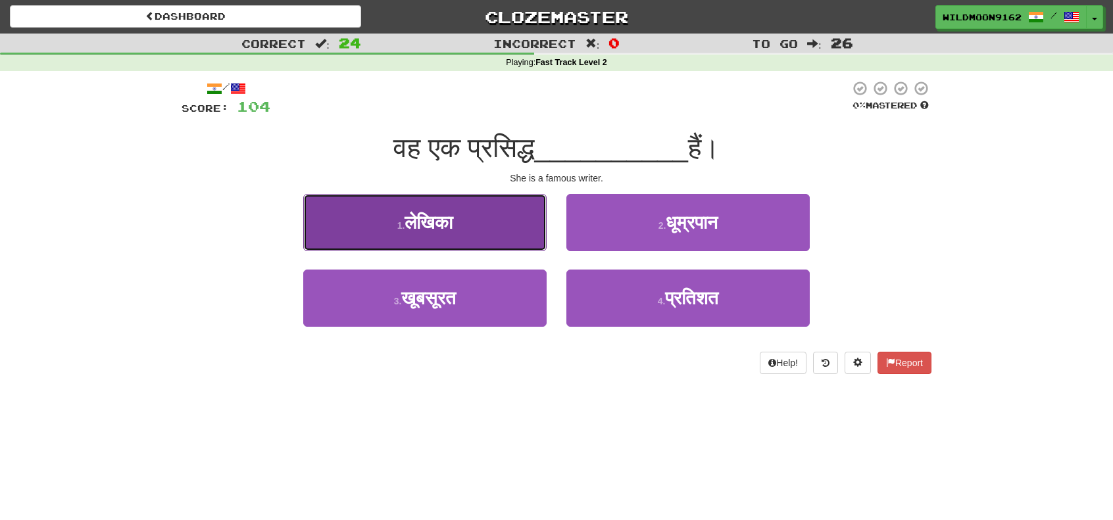
click at [503, 230] on button "1 . लेखिका" at bounding box center [424, 222] width 243 height 57
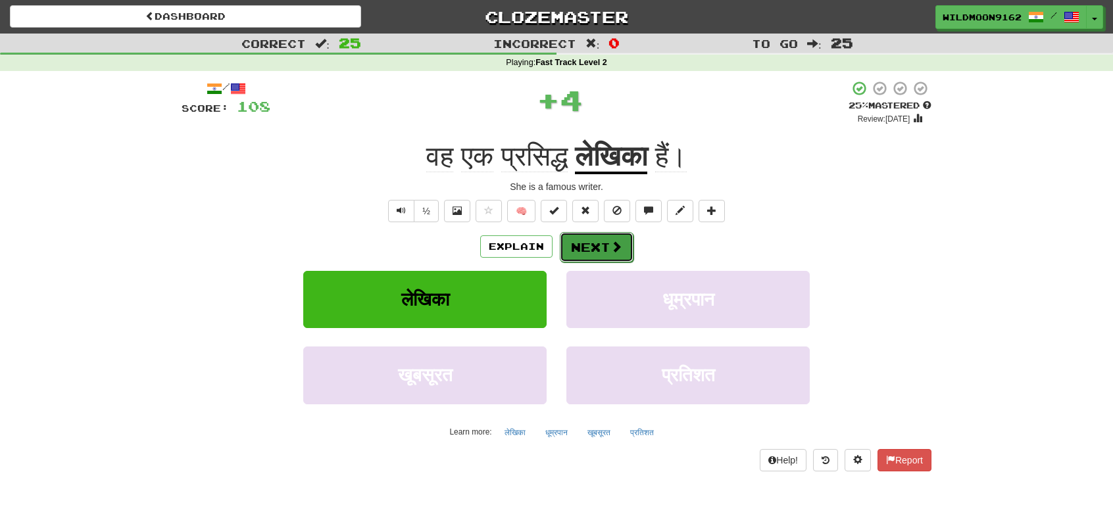
click at [599, 245] on button "Next" at bounding box center [597, 247] width 74 height 30
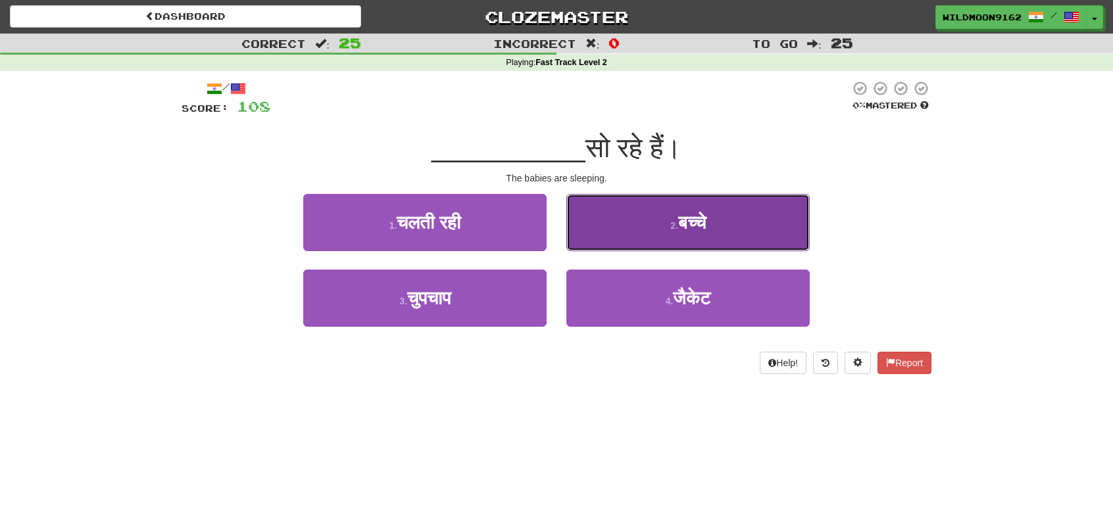
click at [654, 228] on button "2 . बच्चे" at bounding box center [687, 222] width 243 height 57
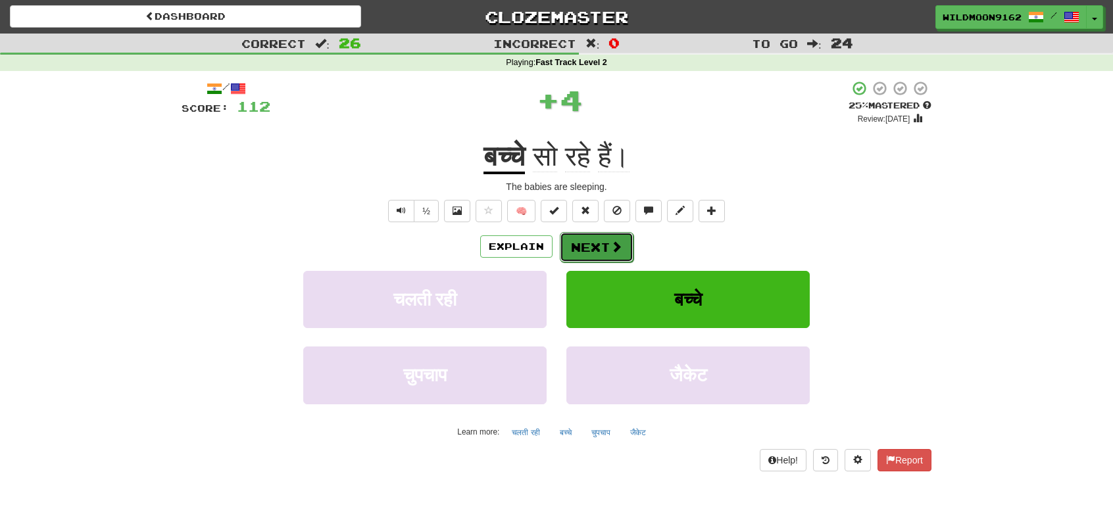
click at [605, 239] on button "Next" at bounding box center [597, 247] width 74 height 30
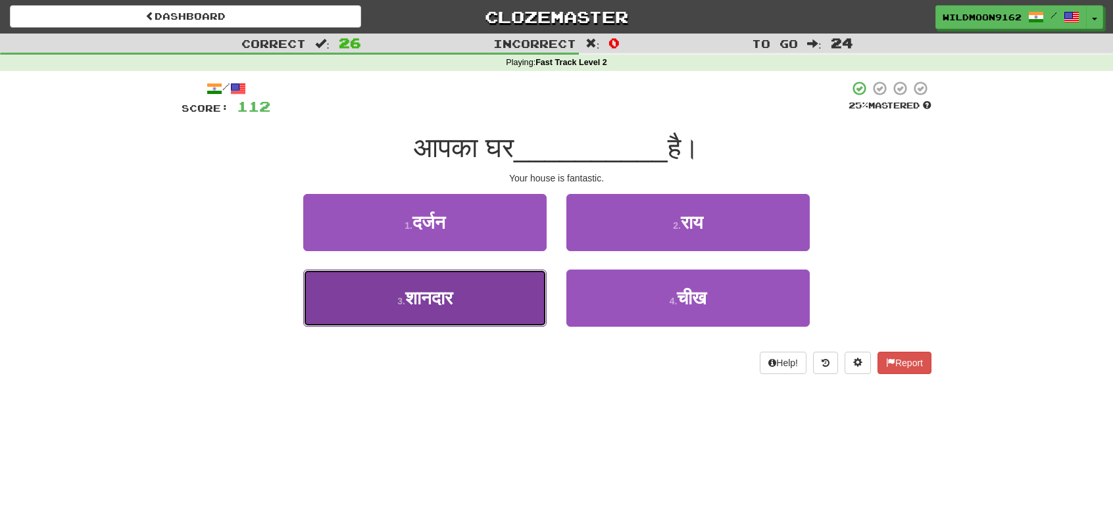
click at [467, 305] on button "3 . शानदार" at bounding box center [424, 298] width 243 height 57
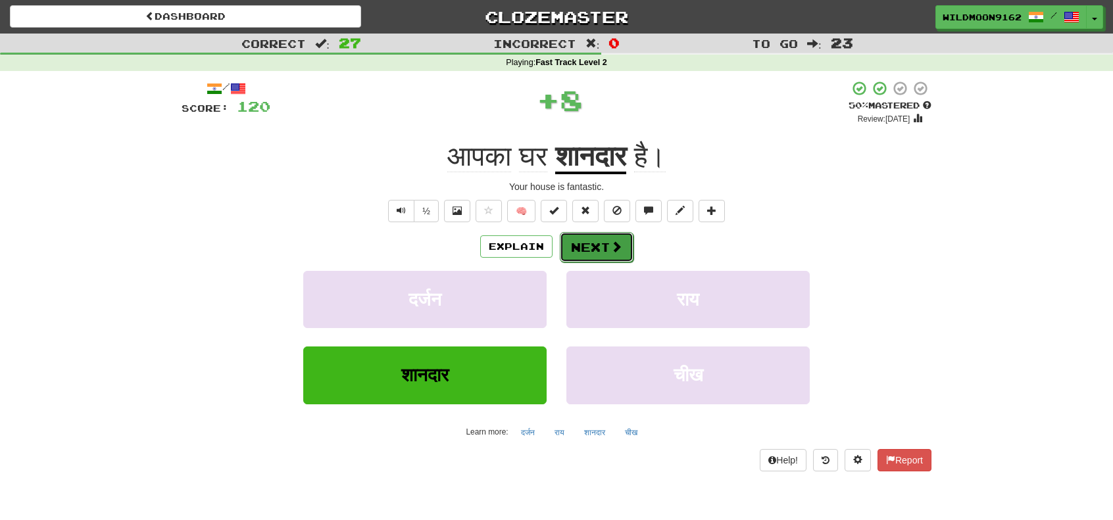
click at [586, 250] on button "Next" at bounding box center [597, 247] width 74 height 30
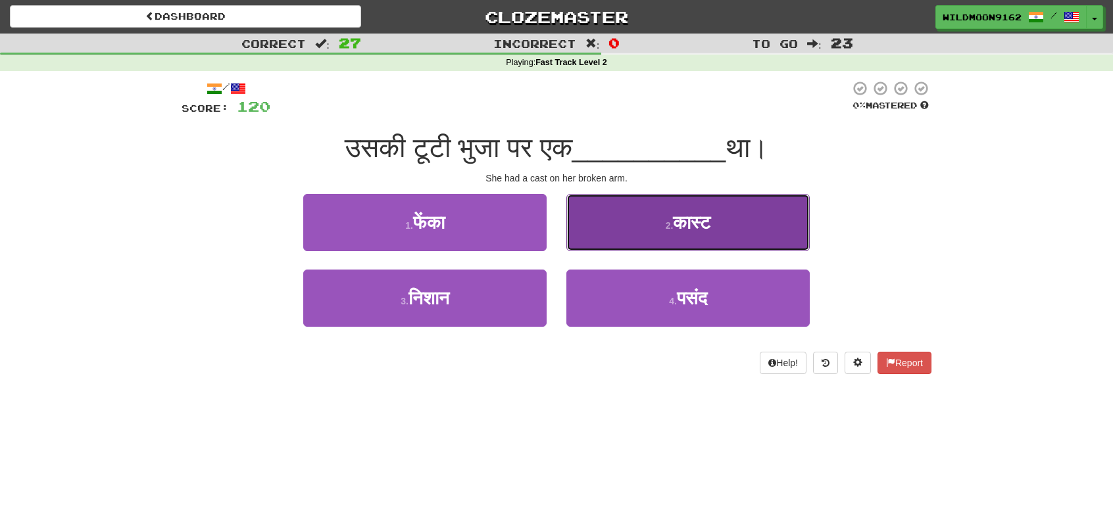
click at [601, 219] on button "2 . कास्ट" at bounding box center [687, 222] width 243 height 57
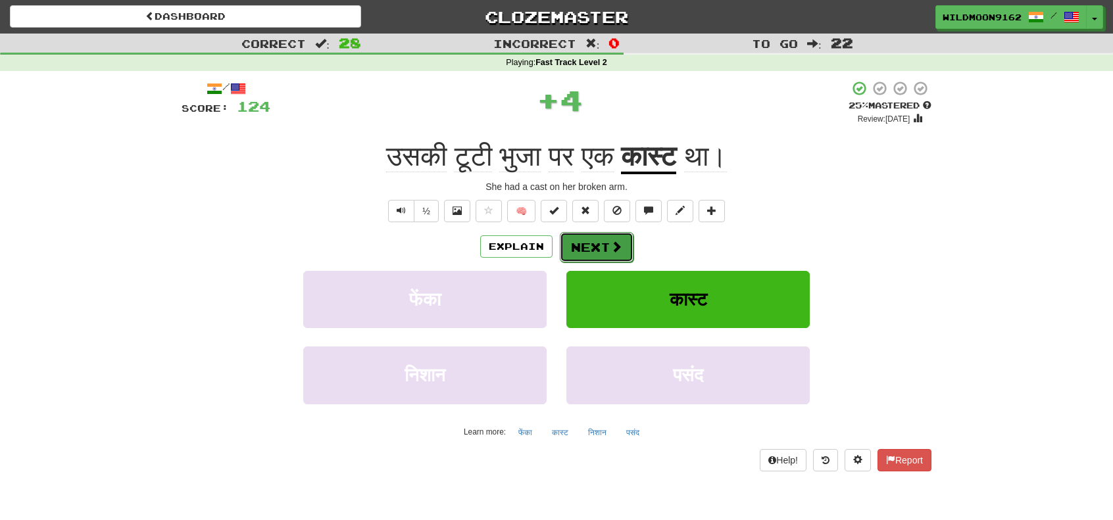
click at [595, 245] on button "Next" at bounding box center [597, 247] width 74 height 30
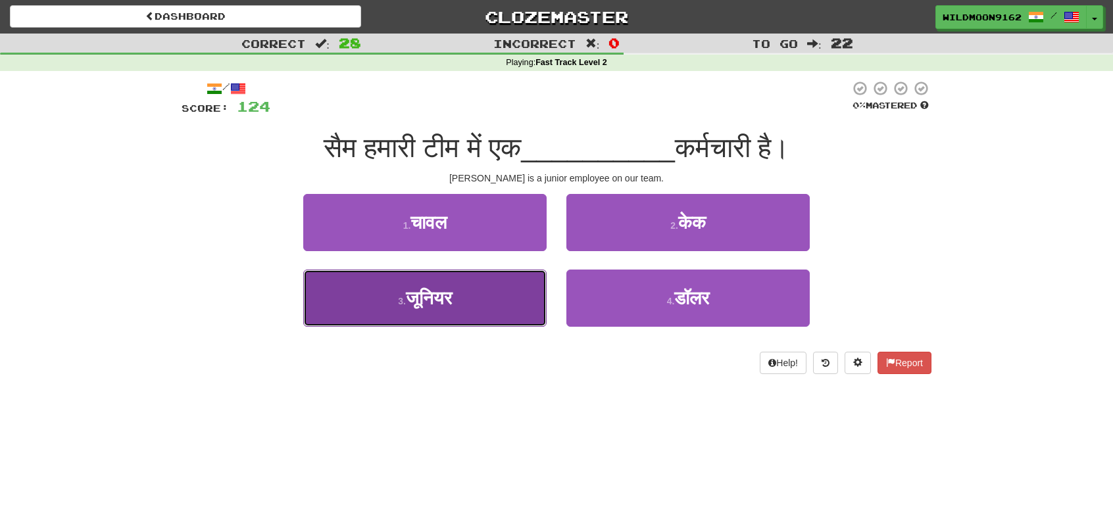
click at [460, 301] on button "3 . जूनियर" at bounding box center [424, 298] width 243 height 57
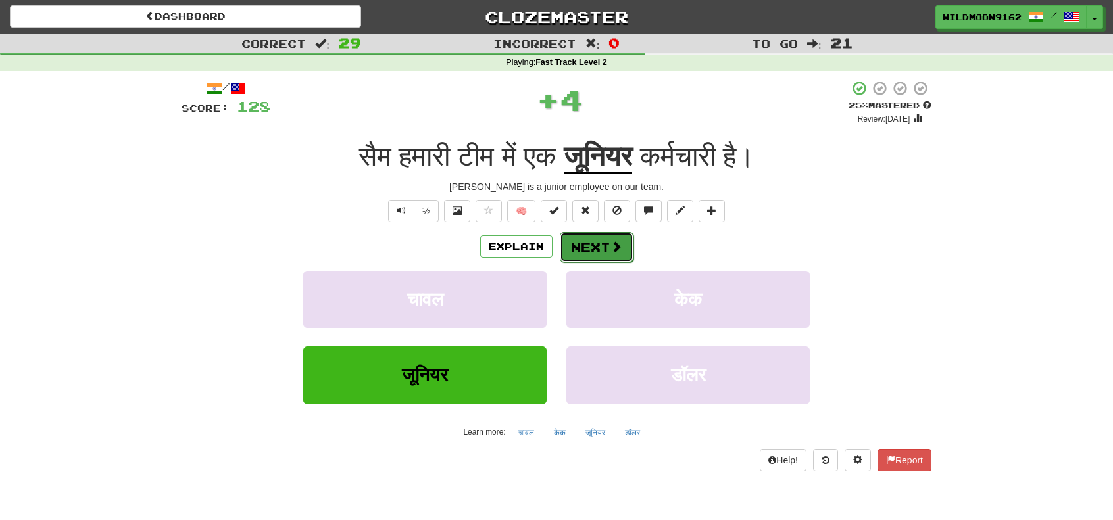
click at [599, 244] on button "Next" at bounding box center [597, 247] width 74 height 30
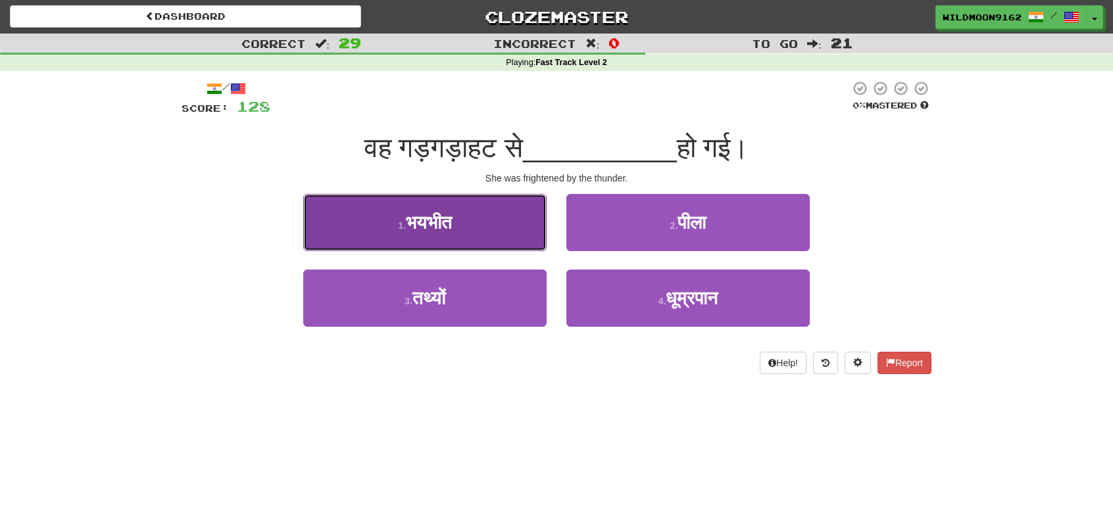
click at [524, 219] on button "1 . भयभीत" at bounding box center [424, 222] width 243 height 57
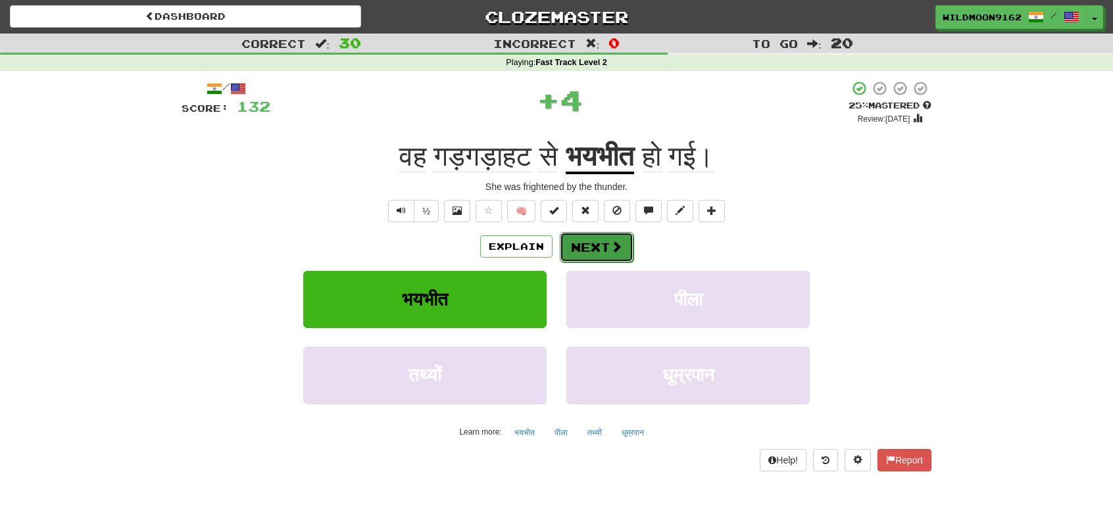
click at [595, 251] on button "Next" at bounding box center [597, 247] width 74 height 30
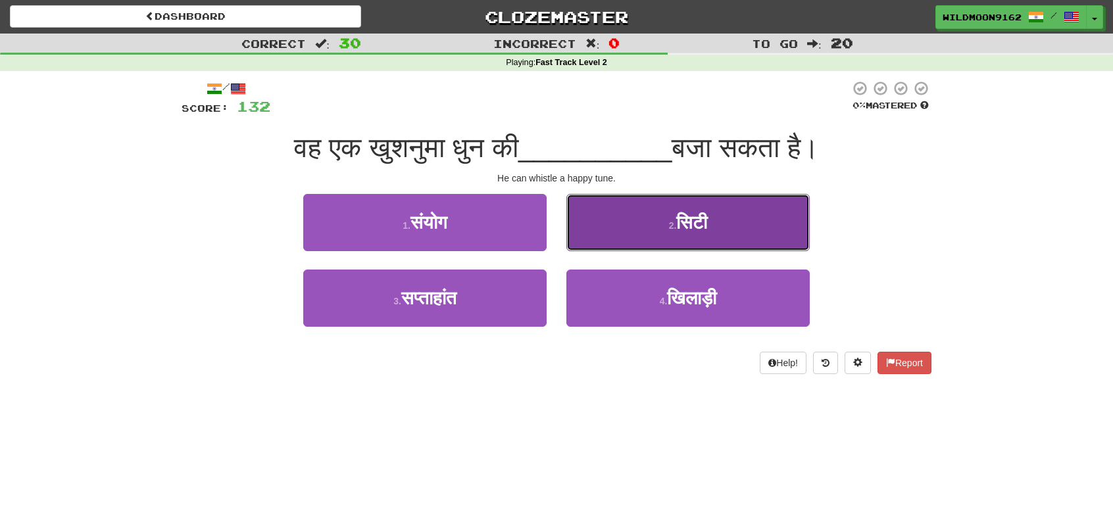
click at [649, 215] on button "2 . सिटी" at bounding box center [687, 222] width 243 height 57
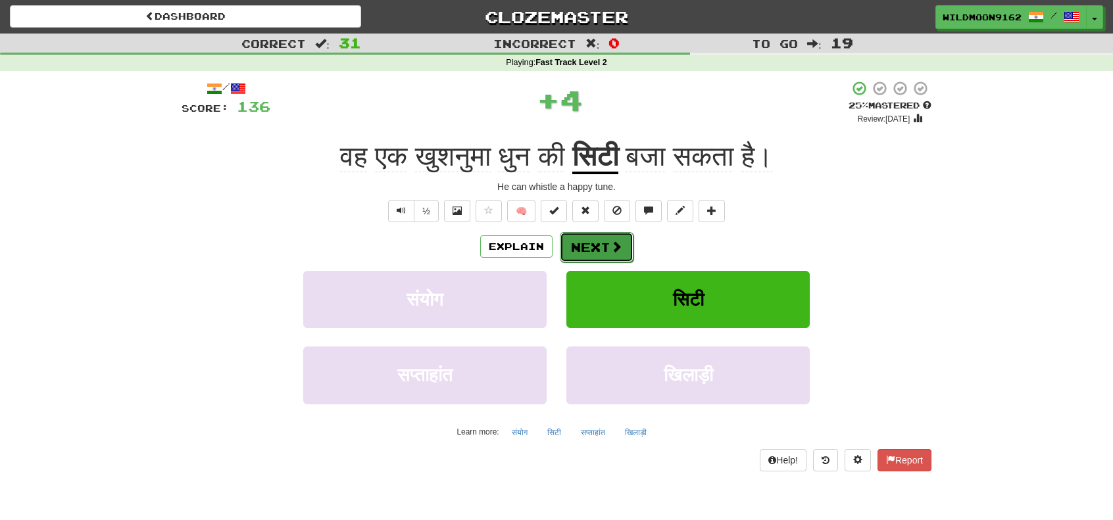
click at [599, 244] on button "Next" at bounding box center [597, 247] width 74 height 30
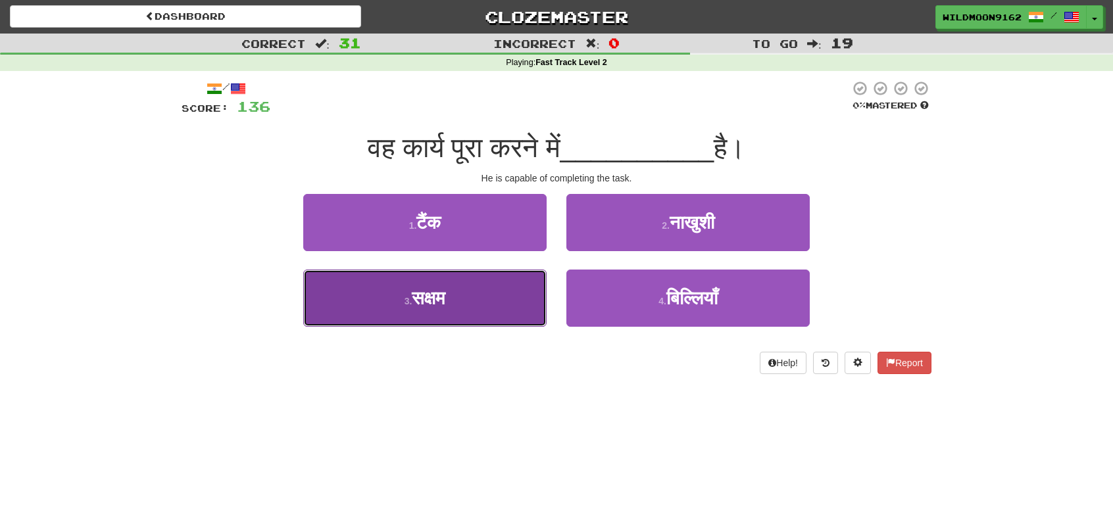
click at [444, 310] on button "3 . सक्षम" at bounding box center [424, 298] width 243 height 57
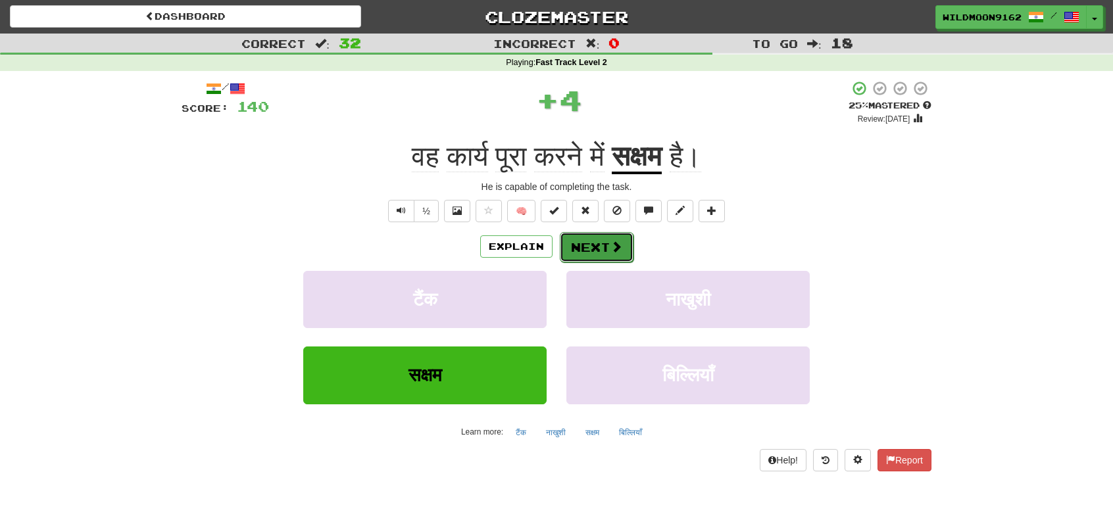
click at [610, 248] on span at bounding box center [616, 247] width 12 height 12
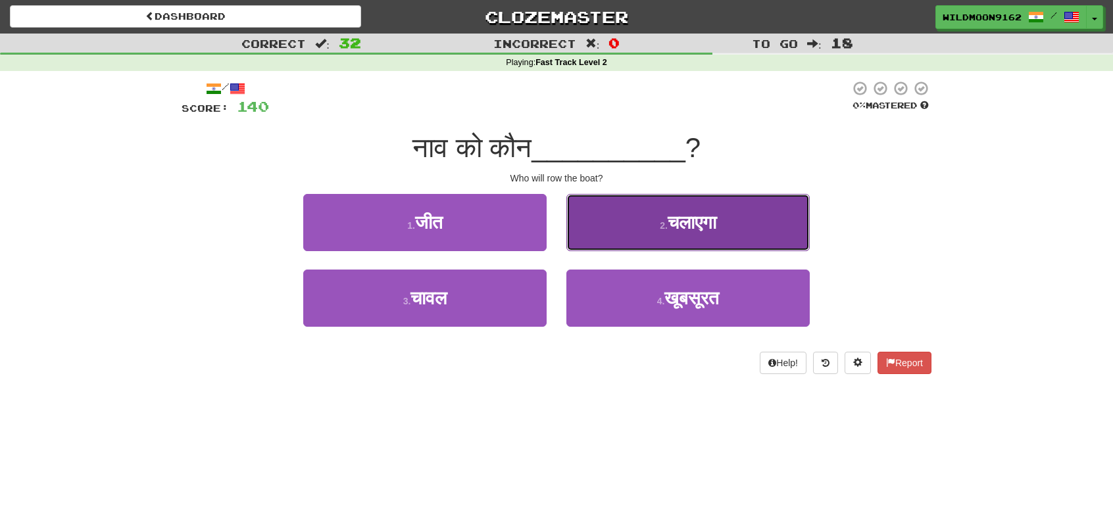
click at [660, 231] on button "2 . चलाएगा" at bounding box center [687, 222] width 243 height 57
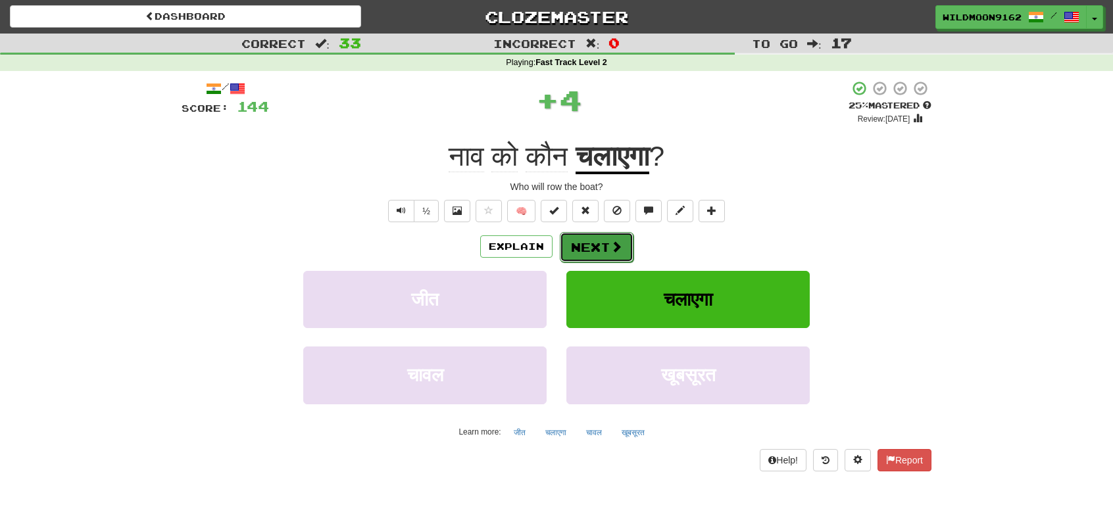
click at [571, 247] on button "Next" at bounding box center [597, 247] width 74 height 30
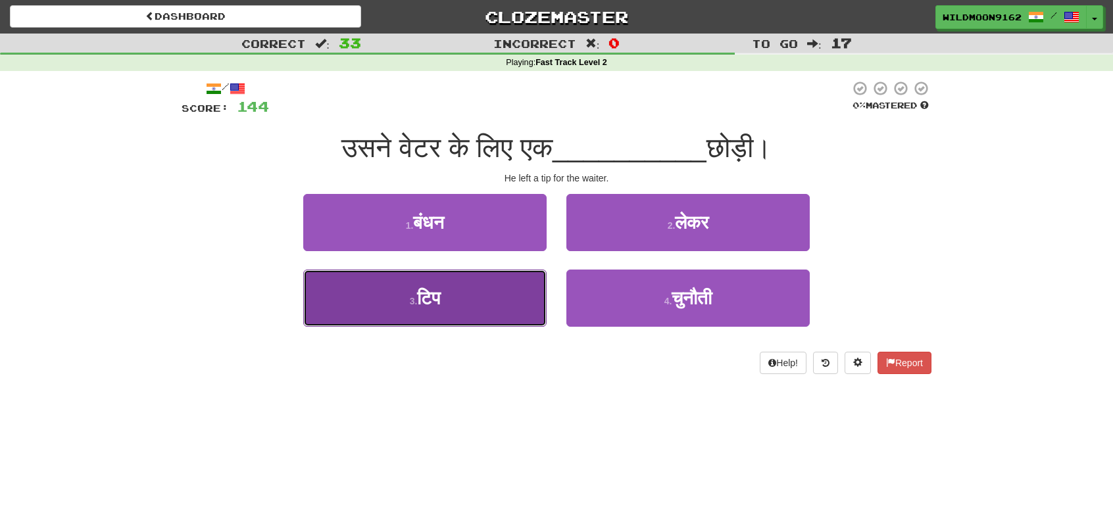
click at [453, 289] on button "3 . टिप" at bounding box center [424, 298] width 243 height 57
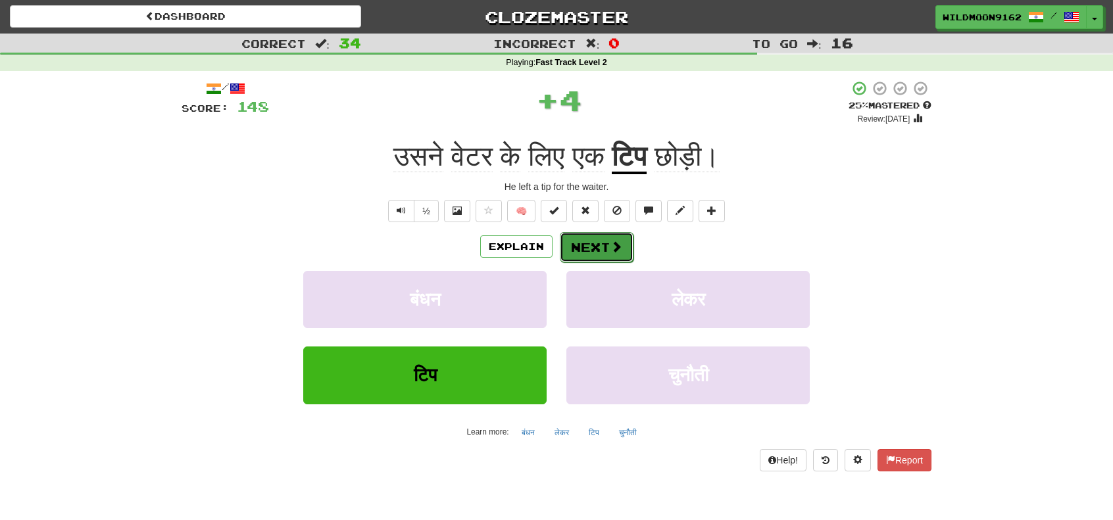
click at [592, 240] on button "Next" at bounding box center [597, 247] width 74 height 30
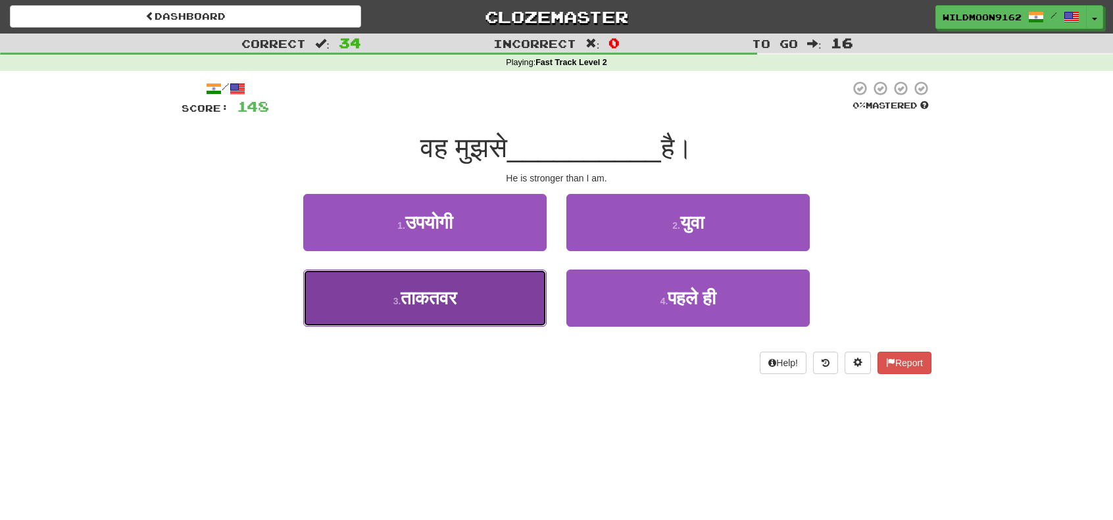
click at [496, 299] on button "3 . ताकतवर" at bounding box center [424, 298] width 243 height 57
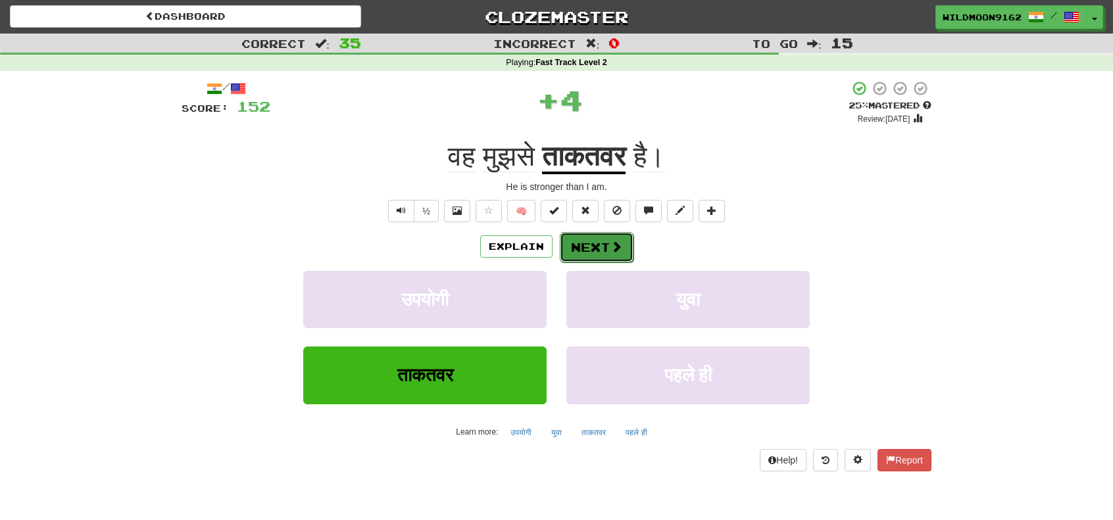
click at [603, 246] on button "Next" at bounding box center [597, 247] width 74 height 30
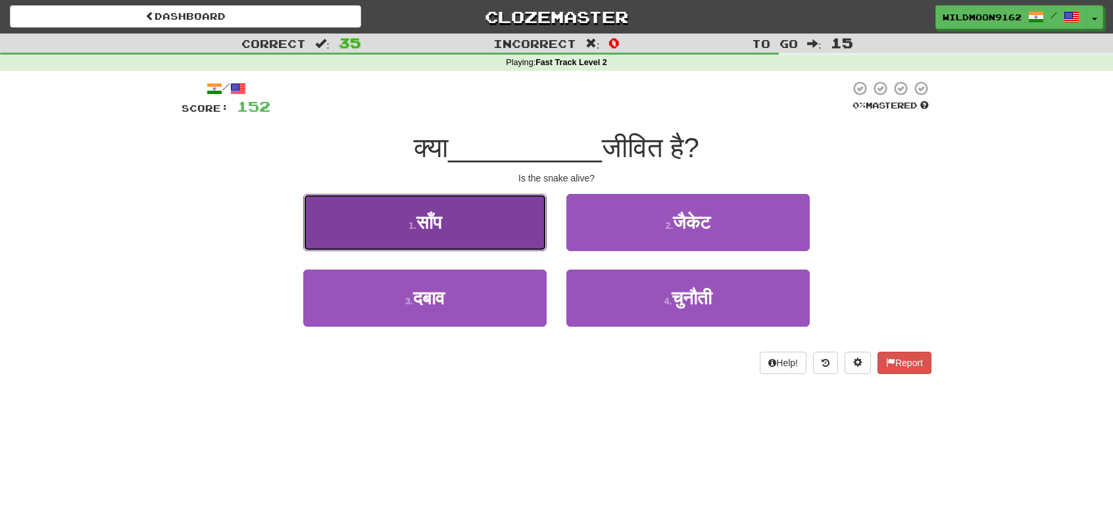
click at [501, 237] on button "1 . साँप" at bounding box center [424, 222] width 243 height 57
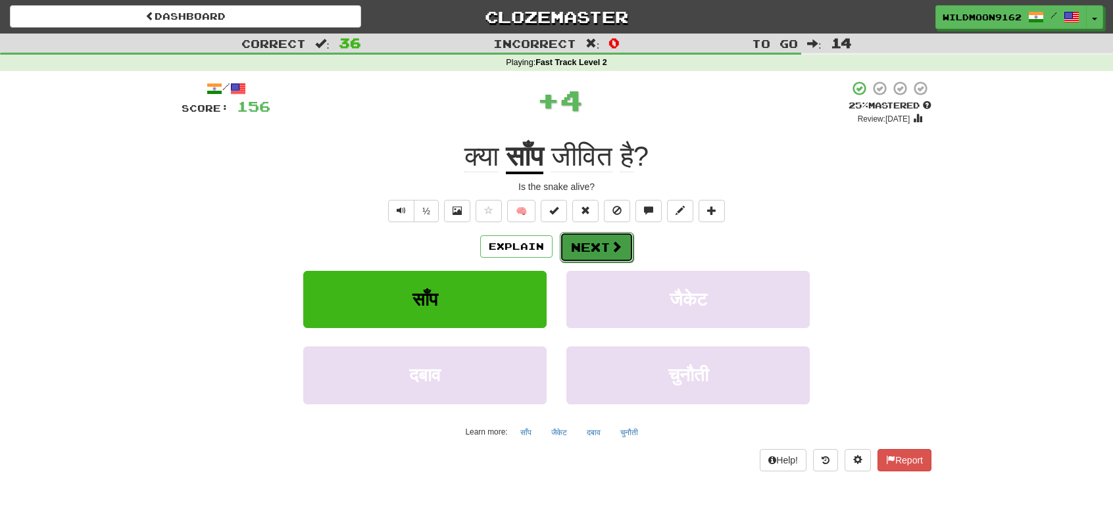
click at [599, 251] on button "Next" at bounding box center [597, 247] width 74 height 30
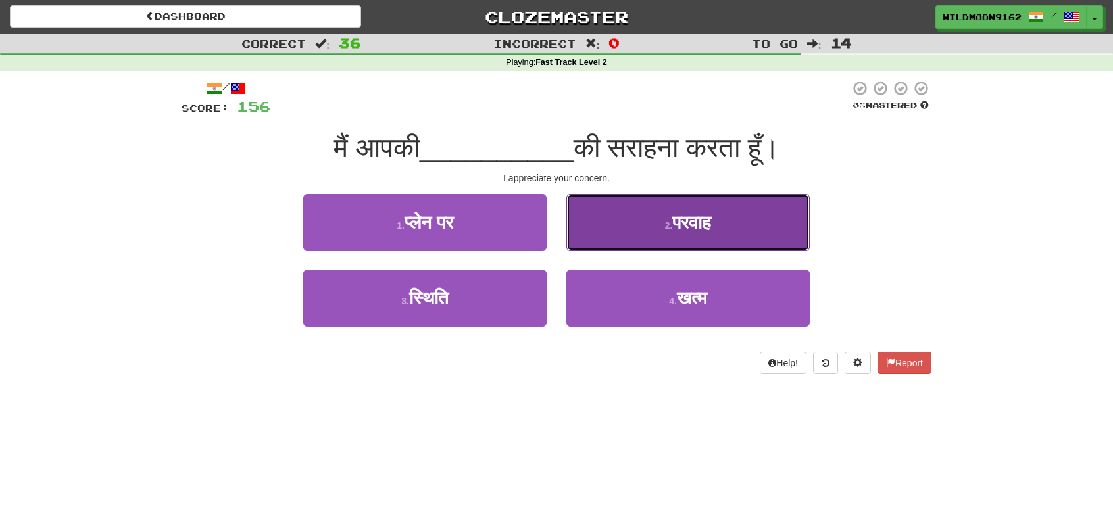
click at [665, 228] on small "2 ." at bounding box center [669, 225] width 8 height 11
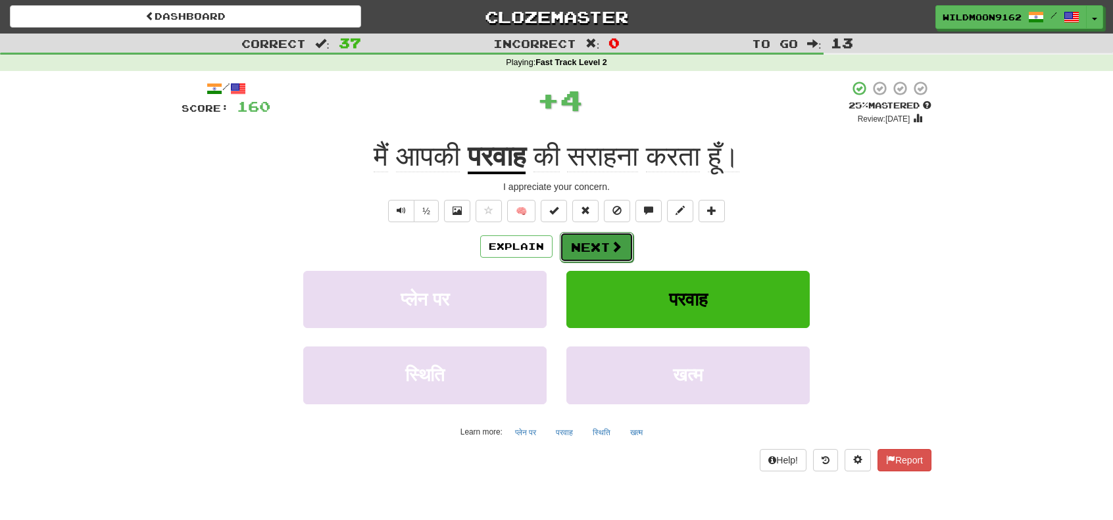
click at [603, 251] on button "Next" at bounding box center [597, 247] width 74 height 30
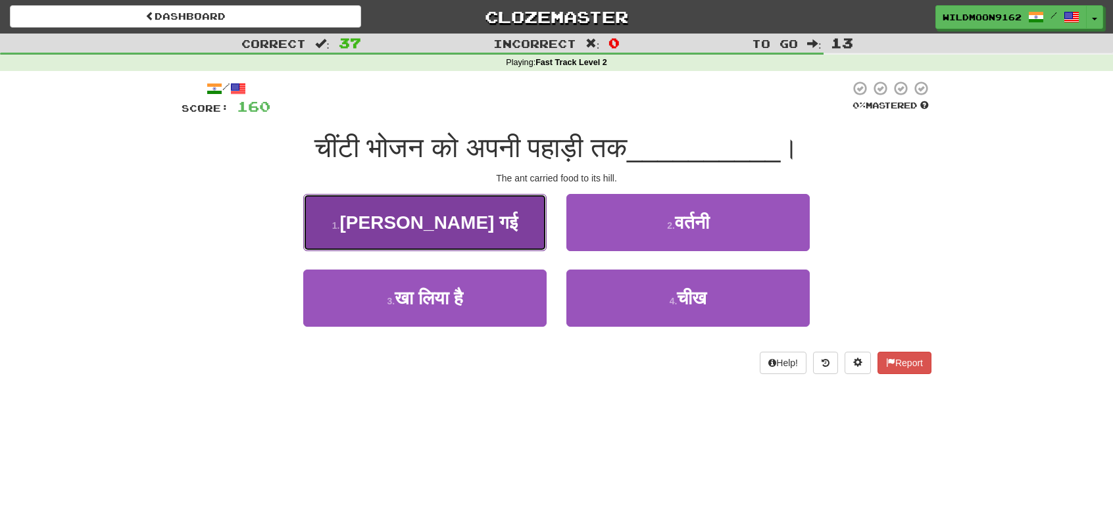
click at [449, 229] on span "ले गई" at bounding box center [428, 222] width 178 height 20
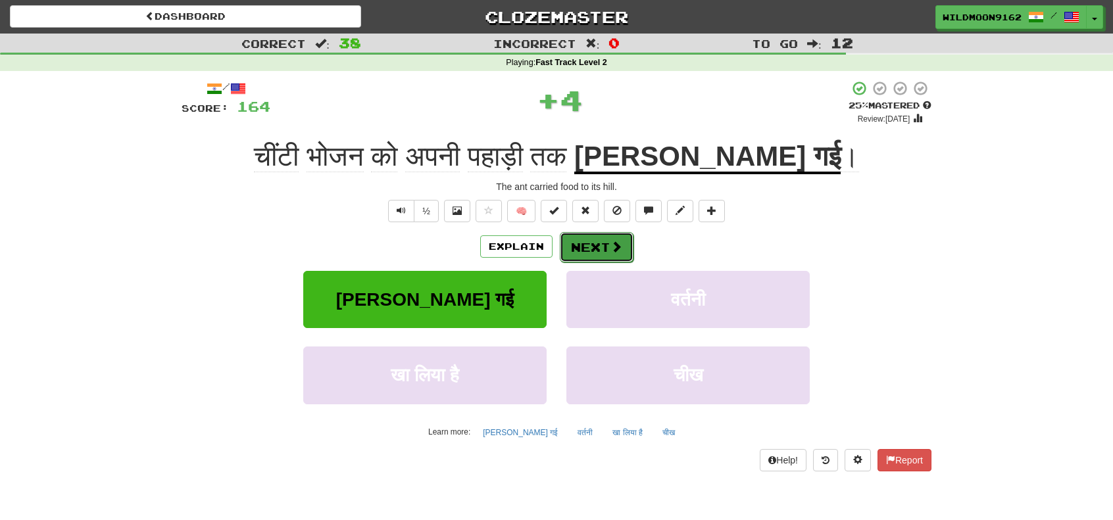
click at [597, 246] on button "Next" at bounding box center [597, 247] width 74 height 30
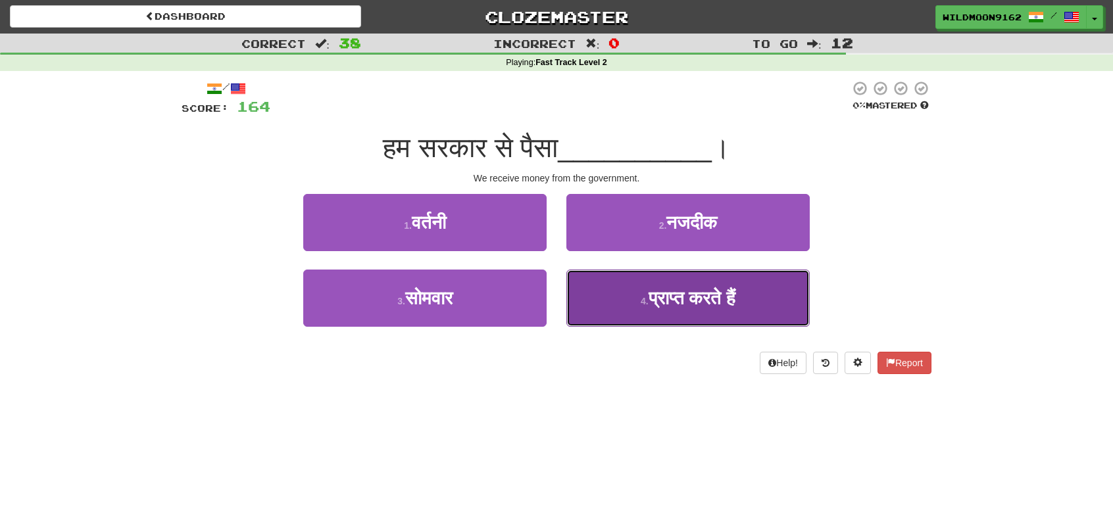
click at [682, 302] on span "प्राप्त करते हैं" at bounding box center [692, 298] width 87 height 20
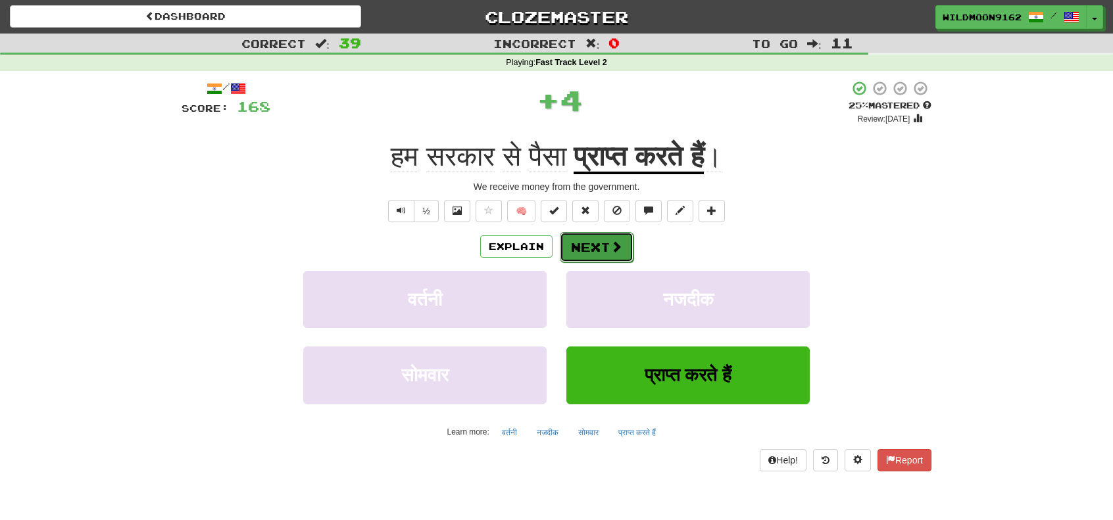
click at [603, 245] on button "Next" at bounding box center [597, 247] width 74 height 30
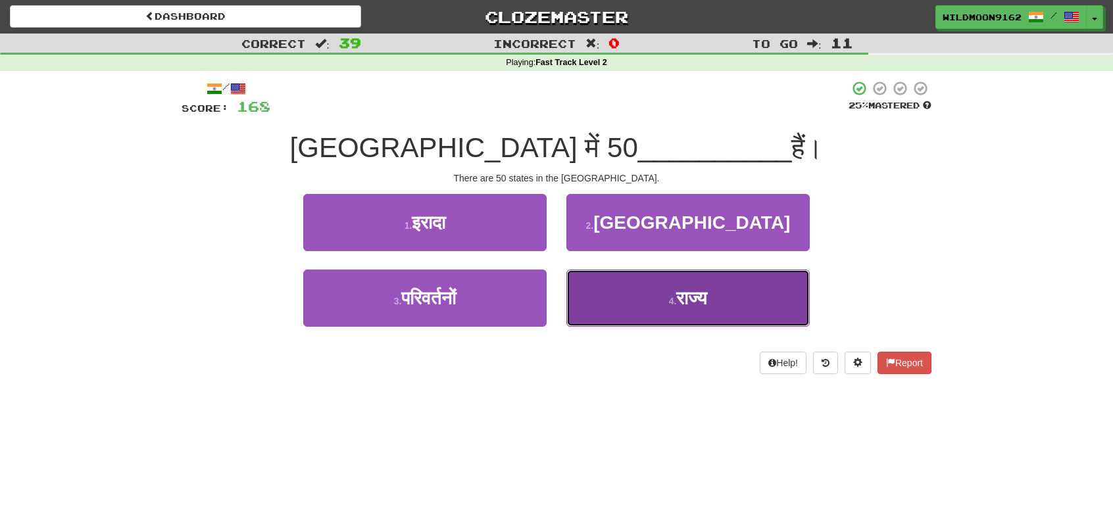
click at [682, 309] on button "4 . राज्य" at bounding box center [687, 298] width 243 height 57
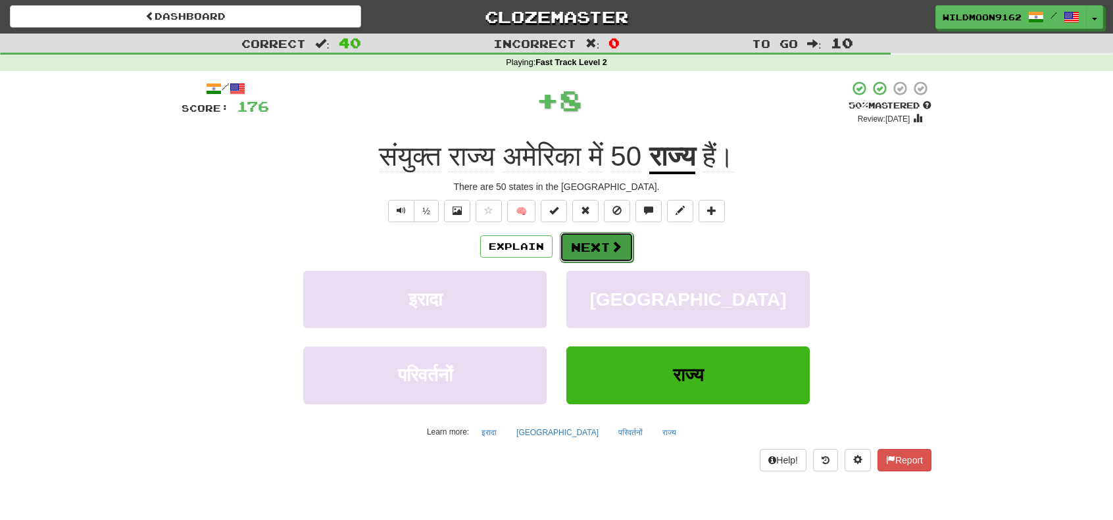
click at [608, 245] on button "Next" at bounding box center [597, 247] width 74 height 30
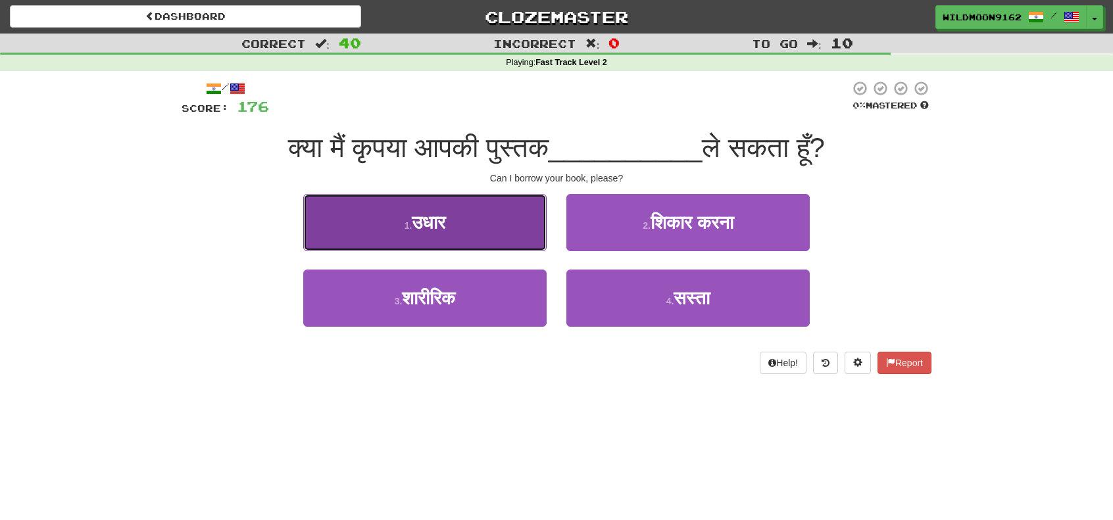
click at [428, 217] on span "उधार" at bounding box center [429, 222] width 34 height 20
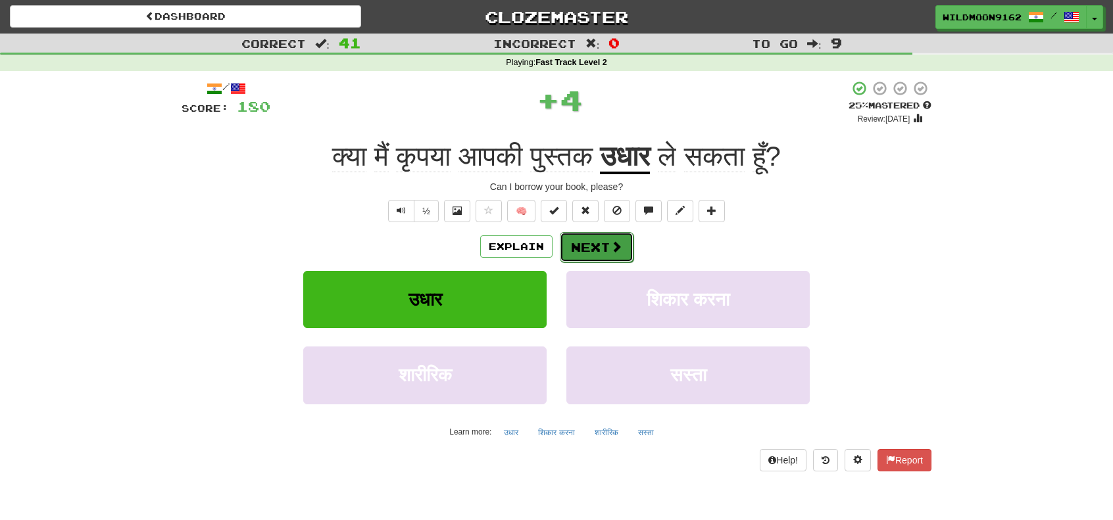
click at [610, 243] on span at bounding box center [616, 247] width 12 height 12
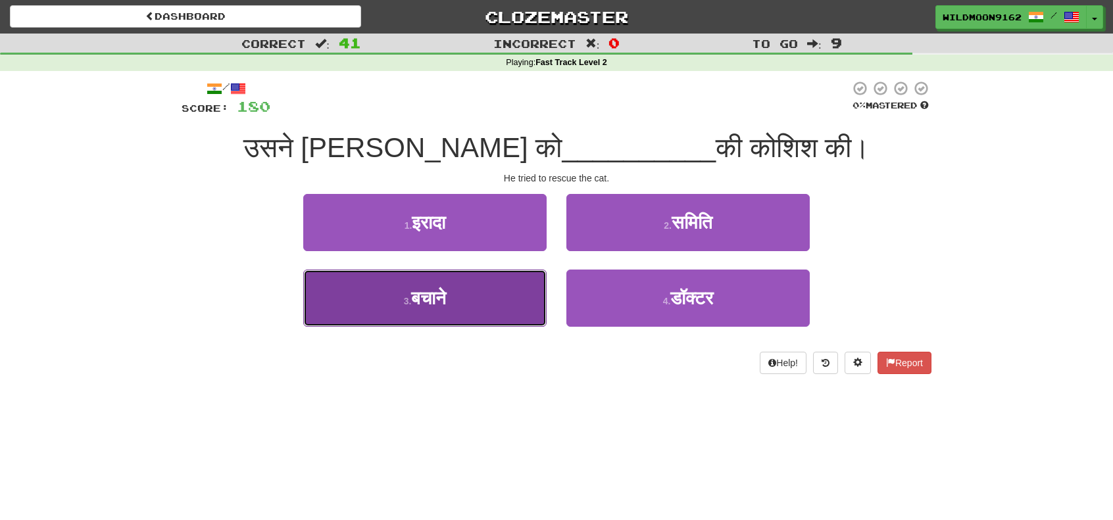
click at [452, 294] on button "3 . बचाने" at bounding box center [424, 298] width 243 height 57
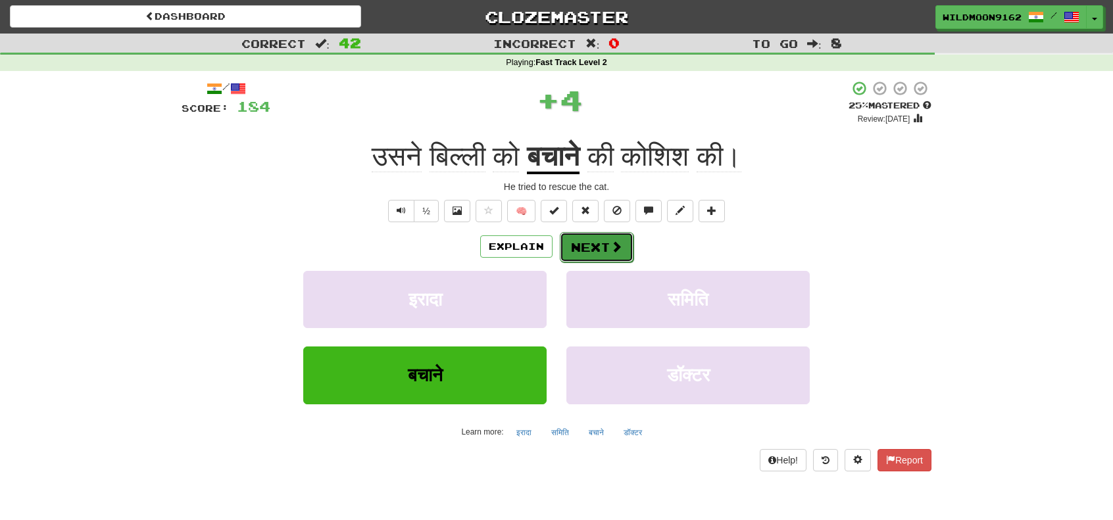
click at [577, 239] on button "Next" at bounding box center [597, 247] width 74 height 30
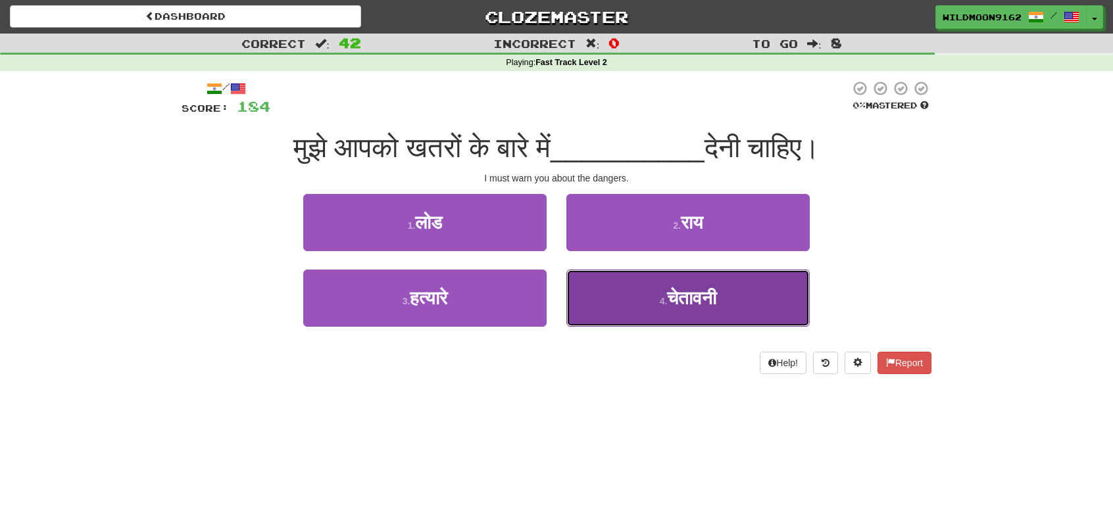
click at [668, 300] on span "चेतावनी" at bounding box center [691, 298] width 49 height 20
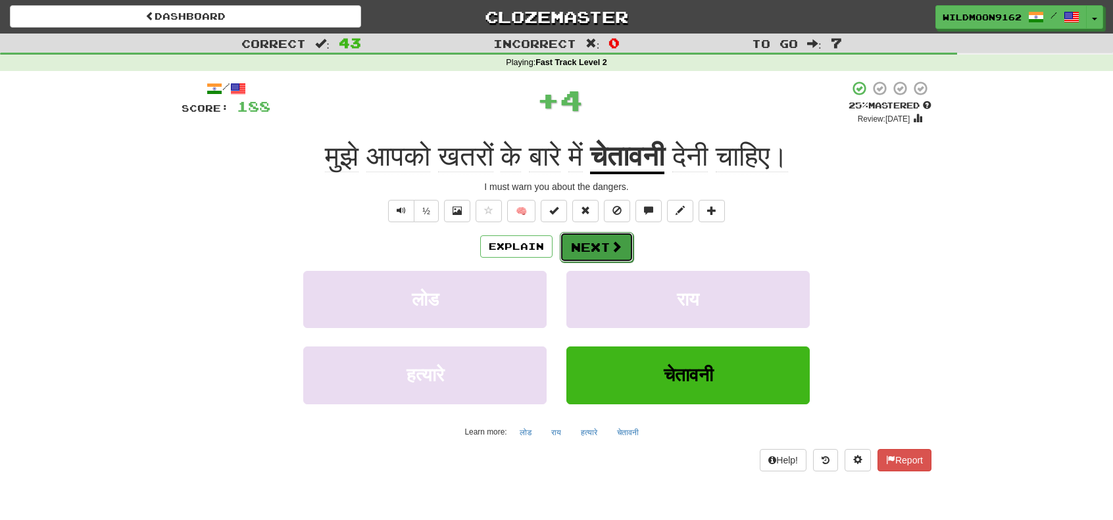
click at [612, 237] on button "Next" at bounding box center [597, 247] width 74 height 30
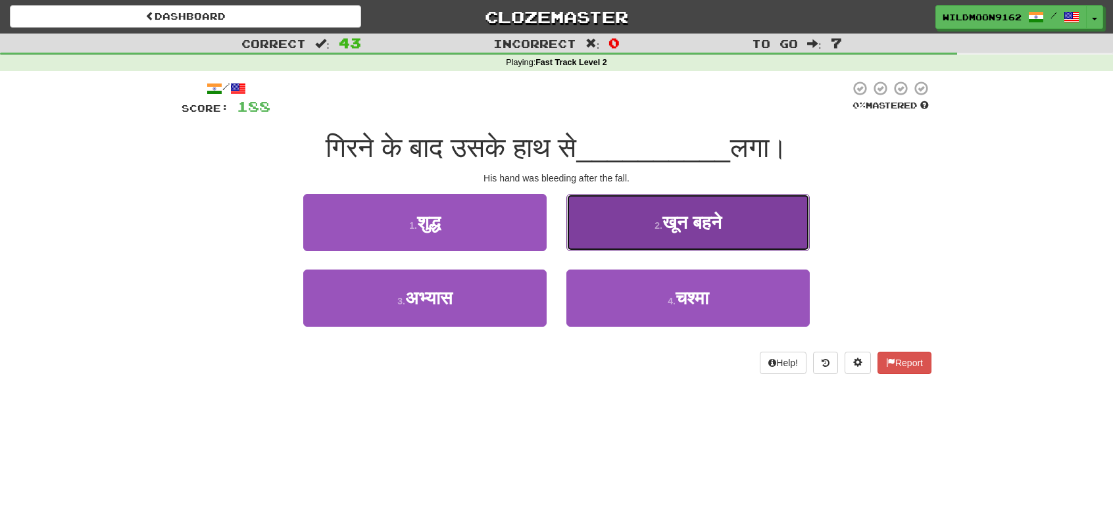
click at [698, 228] on span "खून बहने" at bounding box center [691, 222] width 59 height 20
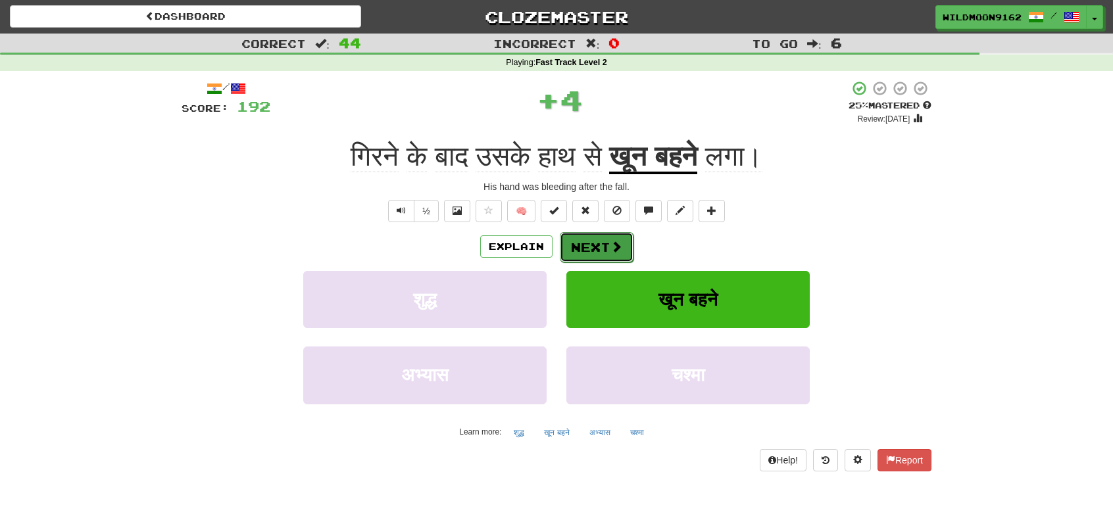
click at [585, 247] on button "Next" at bounding box center [597, 247] width 74 height 30
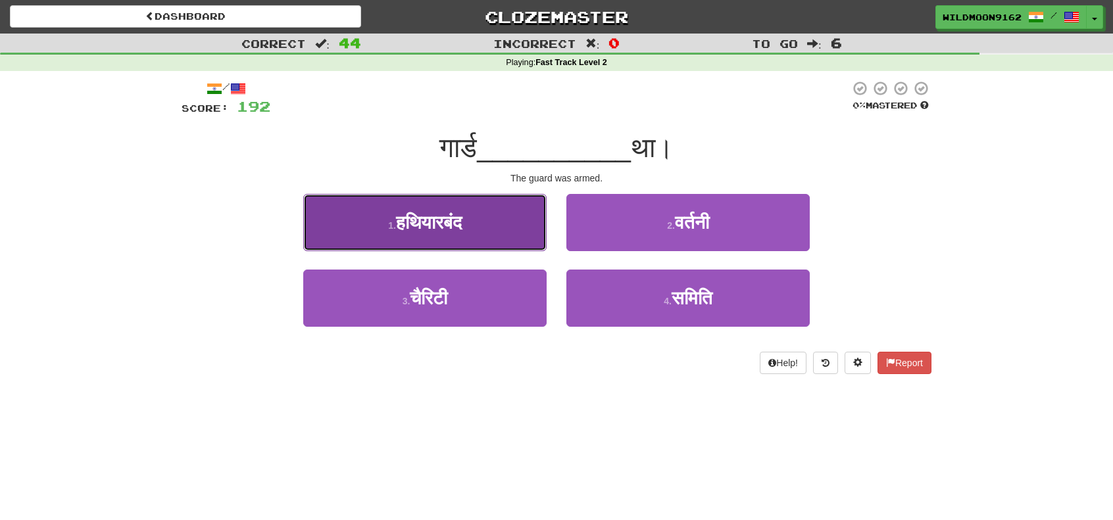
click at [462, 224] on span "हथियारबंद" at bounding box center [429, 222] width 66 height 20
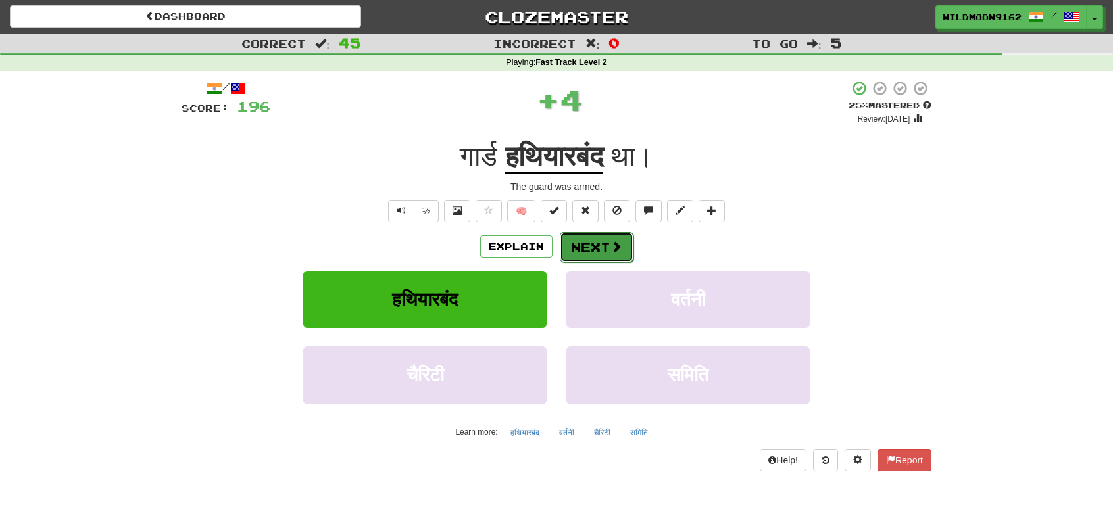
click at [612, 241] on span at bounding box center [616, 247] width 12 height 12
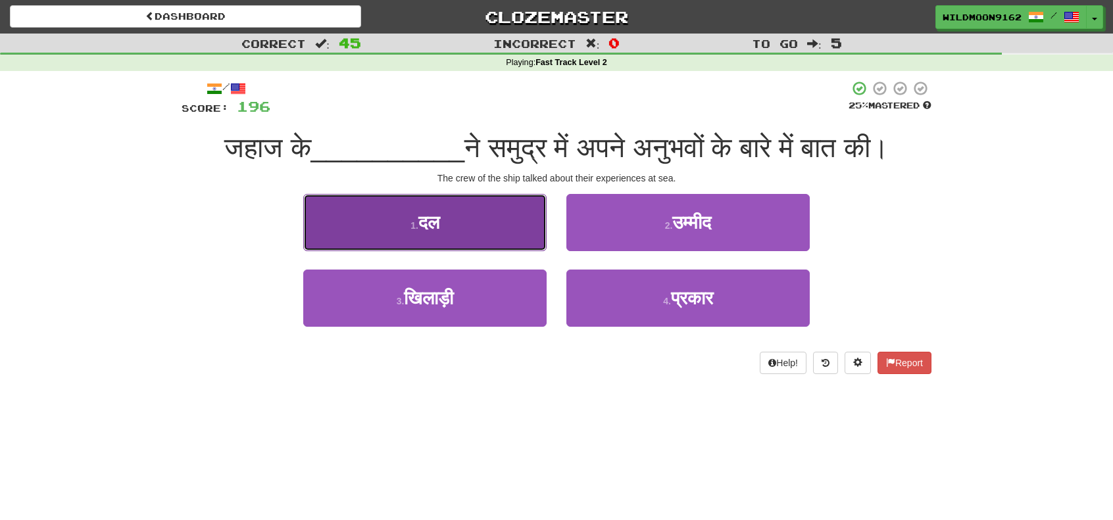
click at [486, 232] on button "1 . दल" at bounding box center [424, 222] width 243 height 57
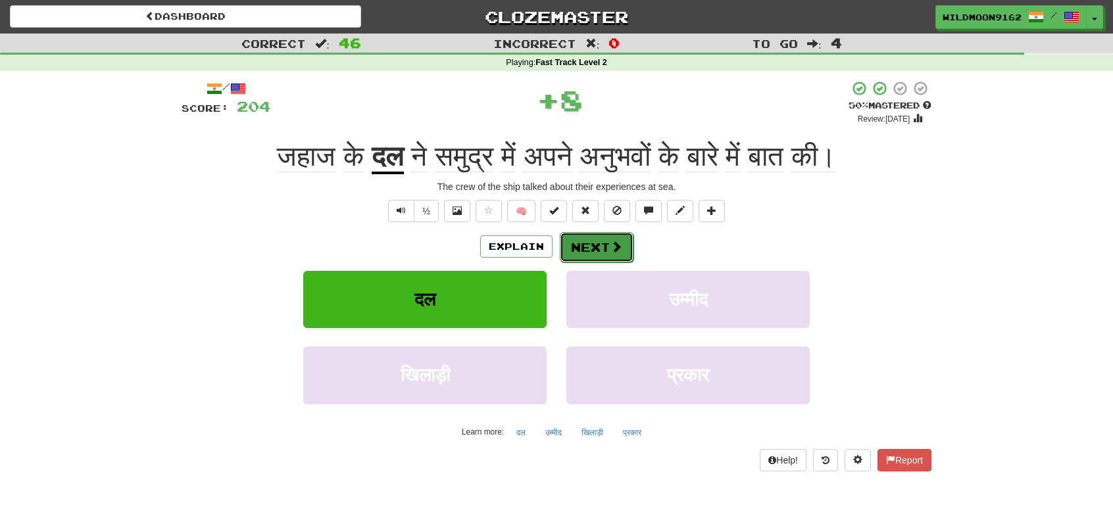
click at [591, 245] on button "Next" at bounding box center [597, 247] width 74 height 30
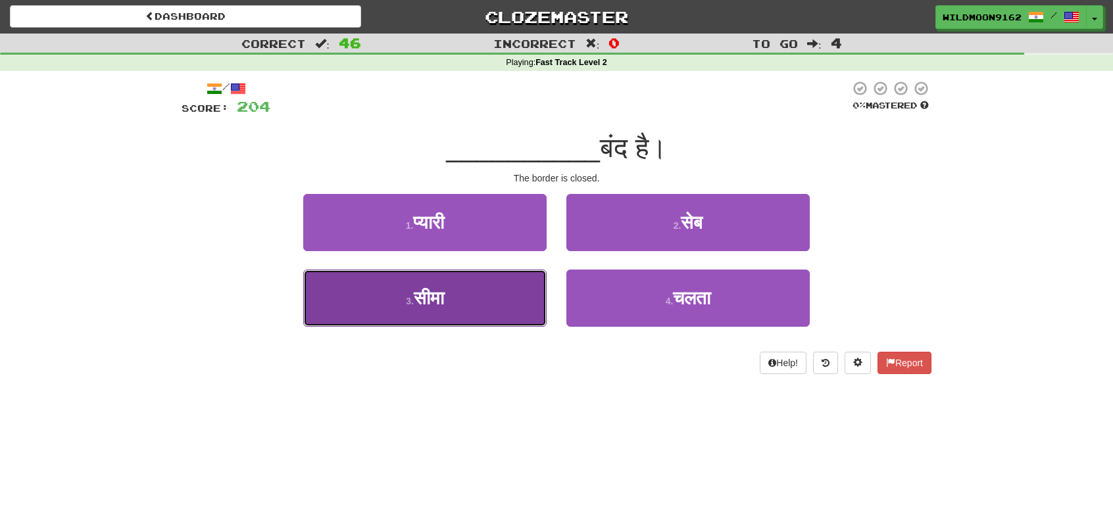
click at [483, 298] on button "3 . सीमा" at bounding box center [424, 298] width 243 height 57
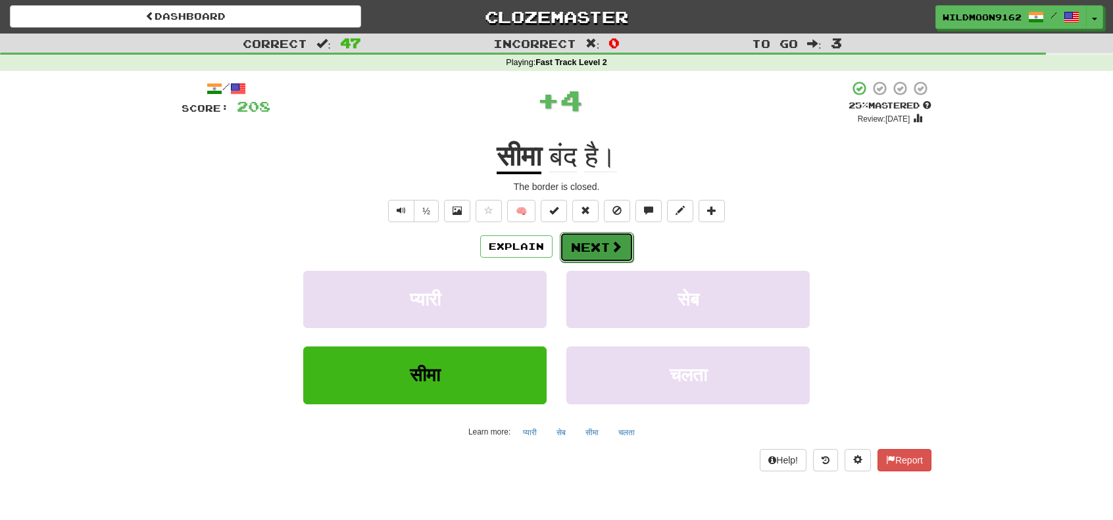
click at [576, 247] on button "Next" at bounding box center [597, 247] width 74 height 30
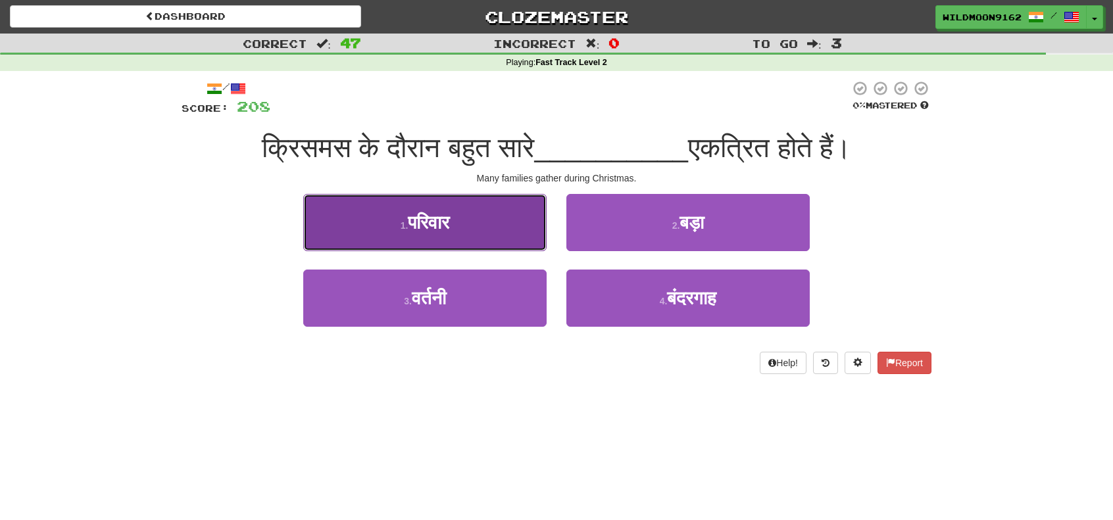
click at [434, 226] on span "परिवार" at bounding box center [428, 222] width 41 height 20
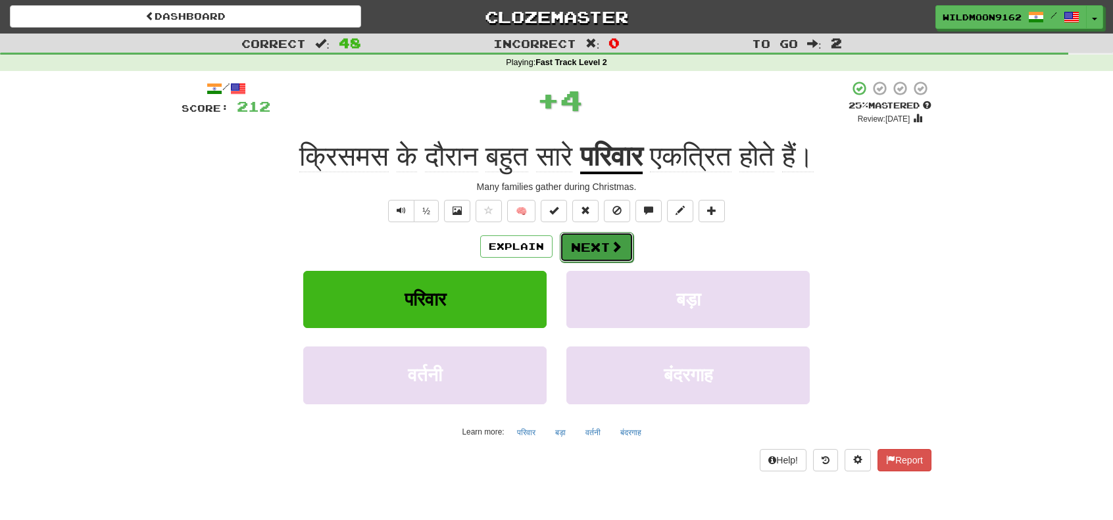
click at [596, 249] on button "Next" at bounding box center [597, 247] width 74 height 30
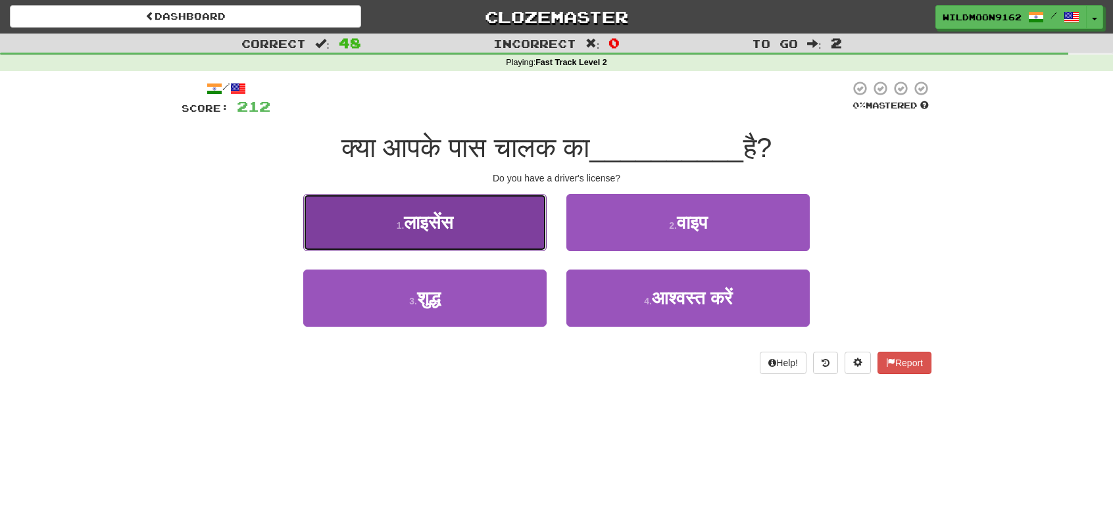
click at [442, 222] on span "लाइसेंस" at bounding box center [428, 222] width 49 height 20
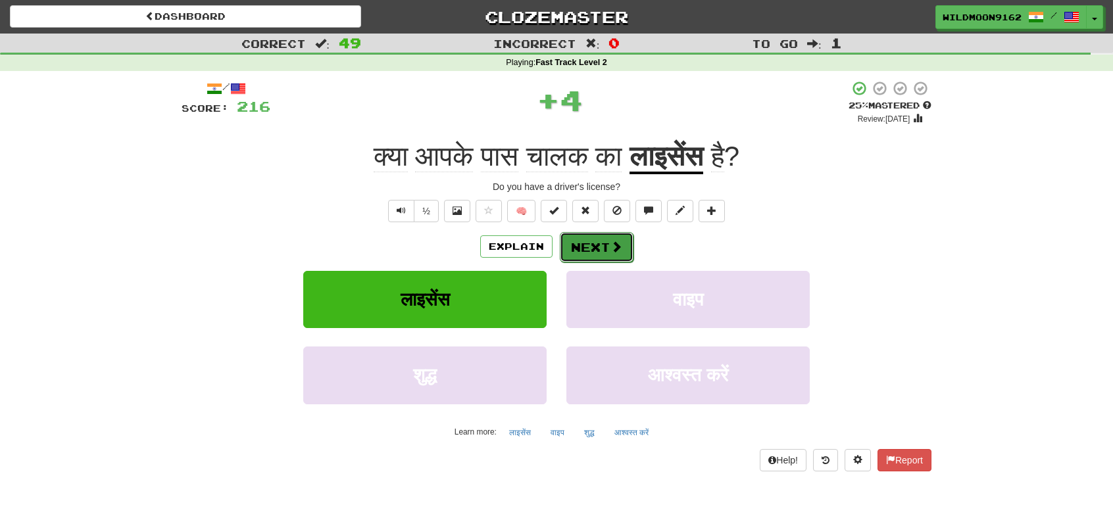
click at [601, 245] on button "Next" at bounding box center [597, 247] width 74 height 30
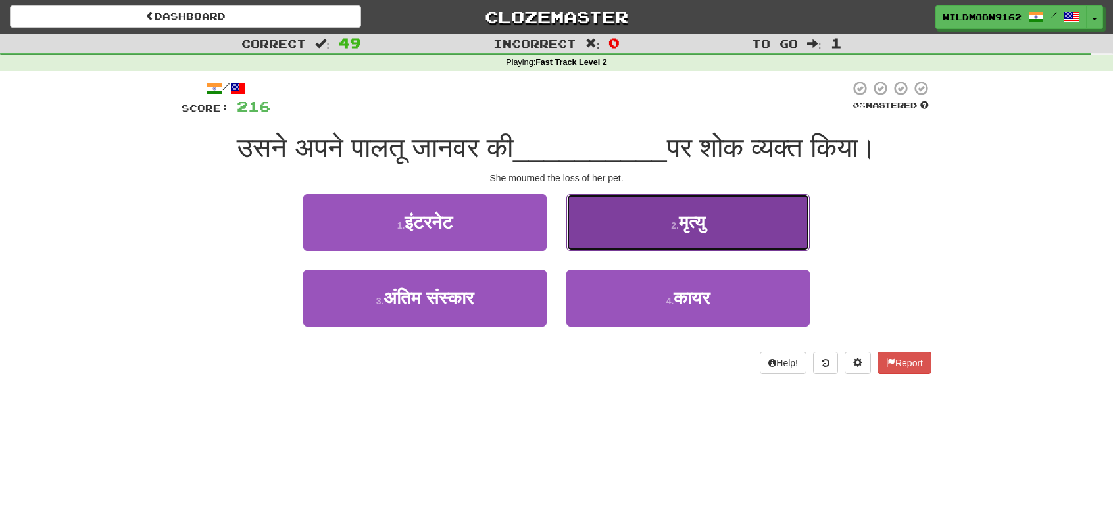
click at [621, 223] on button "2 . मृत्यु" at bounding box center [687, 222] width 243 height 57
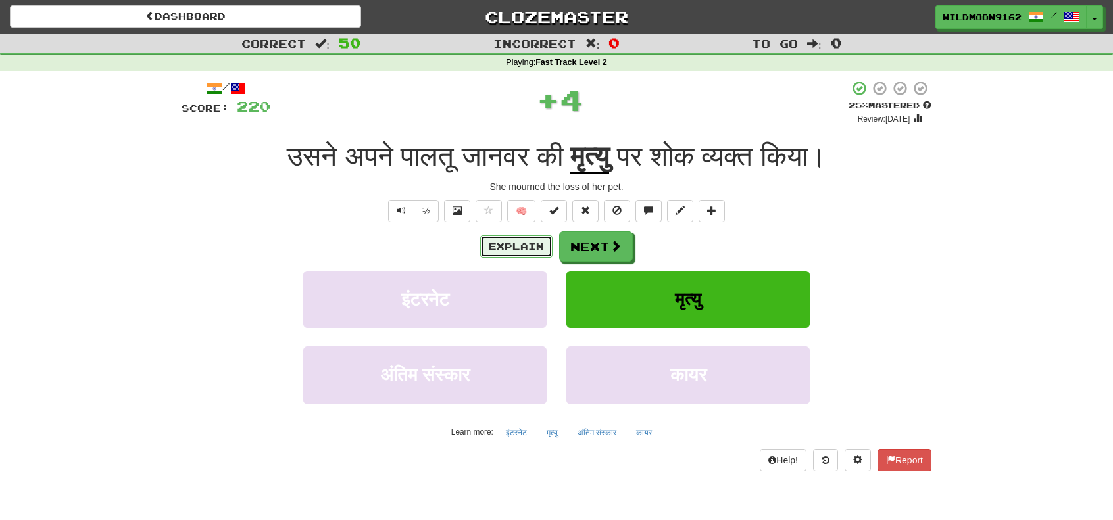
click at [497, 242] on button "Explain" at bounding box center [516, 246] width 72 height 22
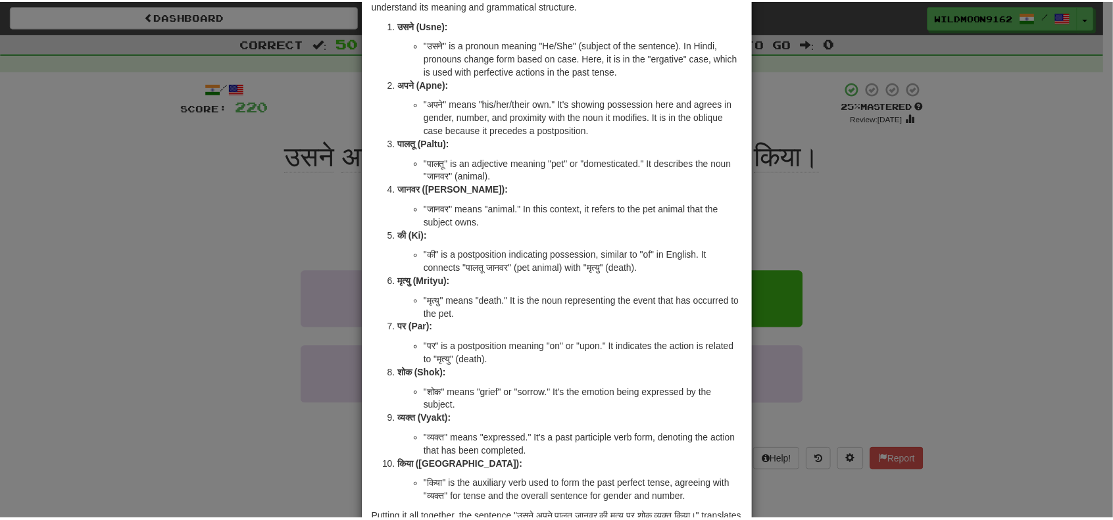
scroll to position [132, 0]
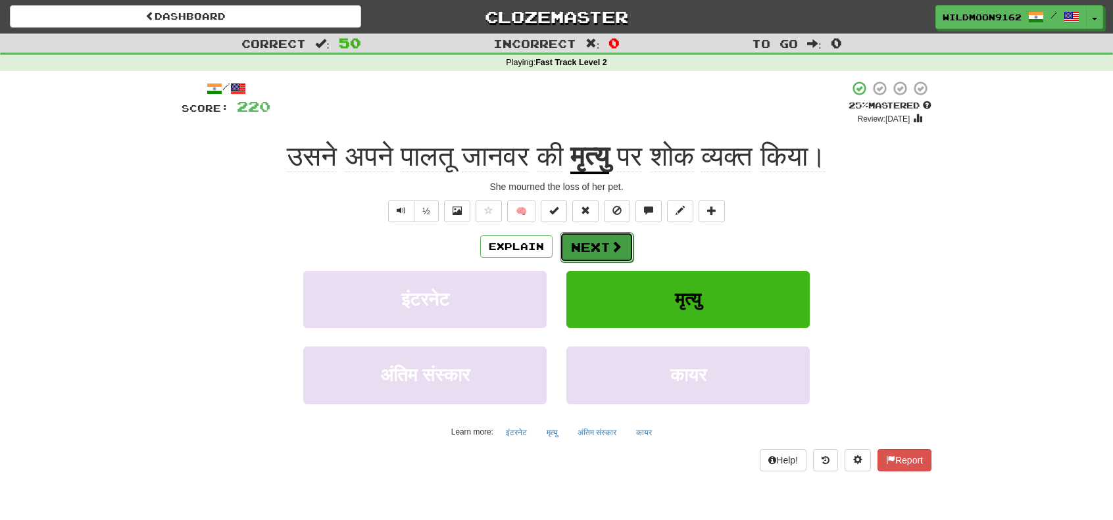
click at [591, 245] on button "Next" at bounding box center [597, 247] width 74 height 30
